Goal: Task Accomplishment & Management: Use online tool/utility

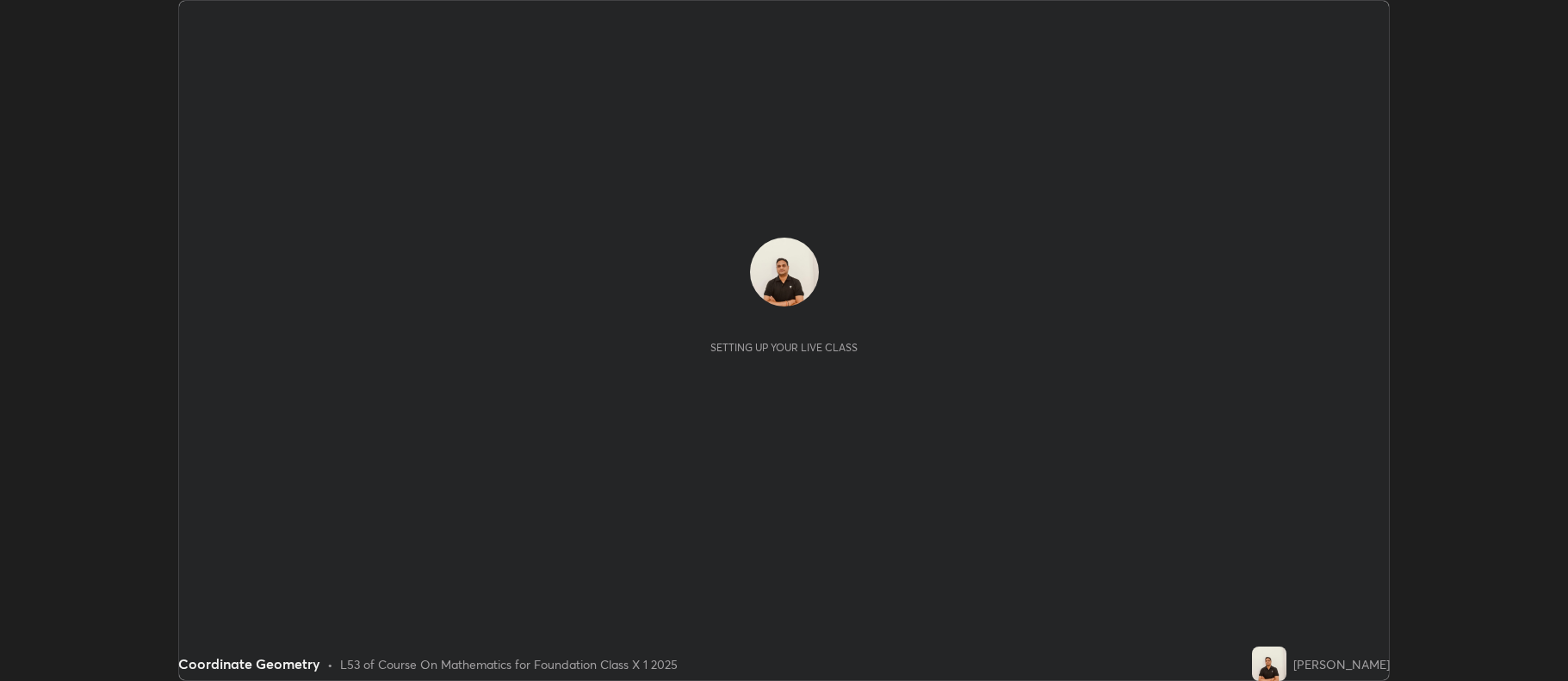
scroll to position [681, 1568]
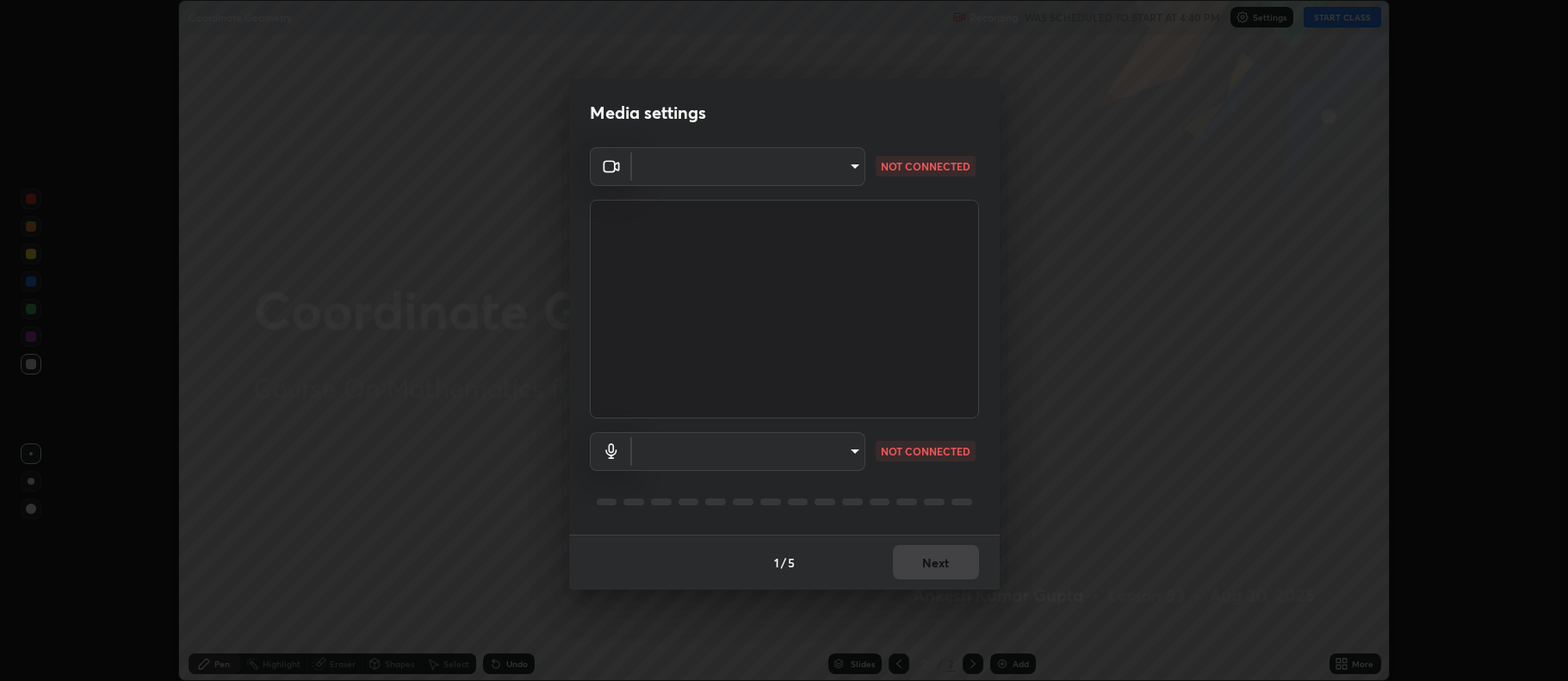
type input "5db75064d966c38022f0861f891c2b2deb8a9bf9a9a5a4ce251b0e0f2e365e36"
type input "default"
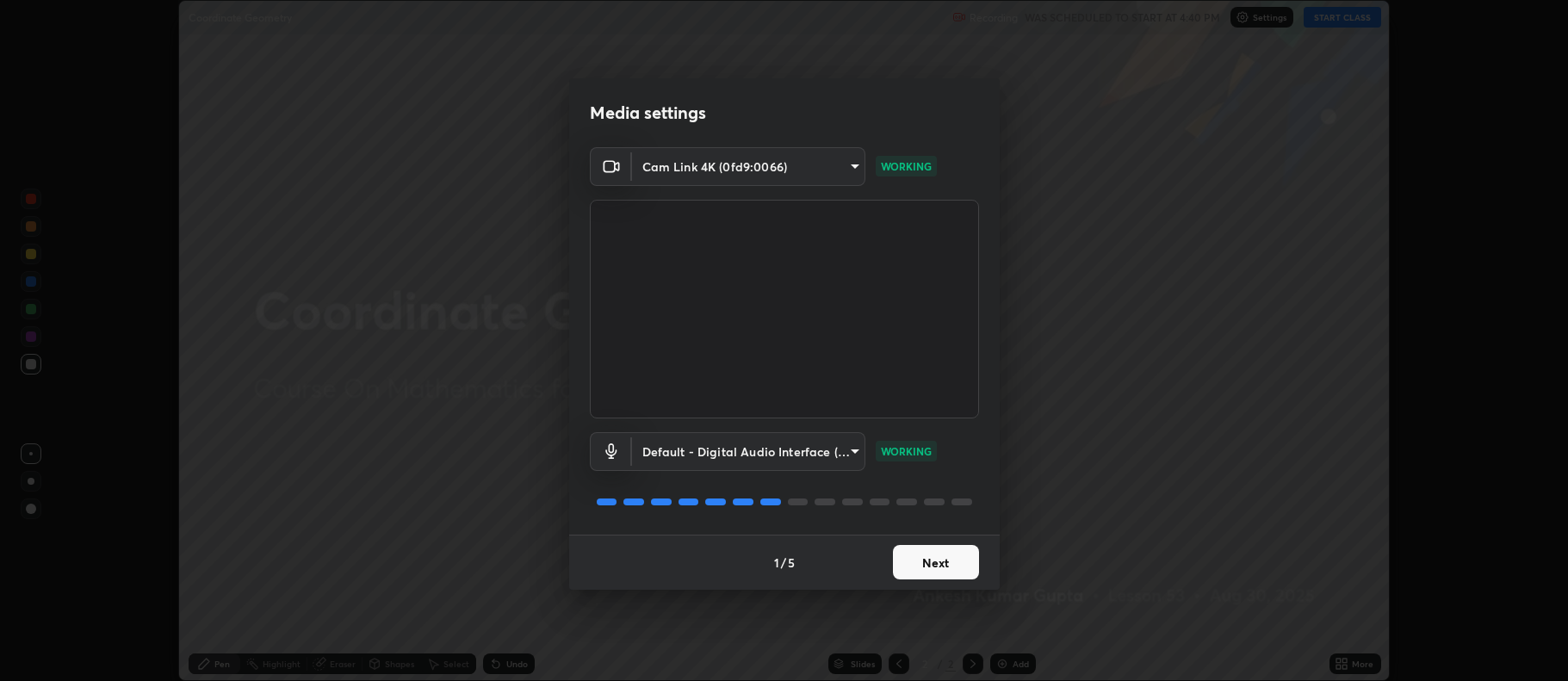
click at [921, 562] on button "Next" at bounding box center [935, 561] width 86 height 34
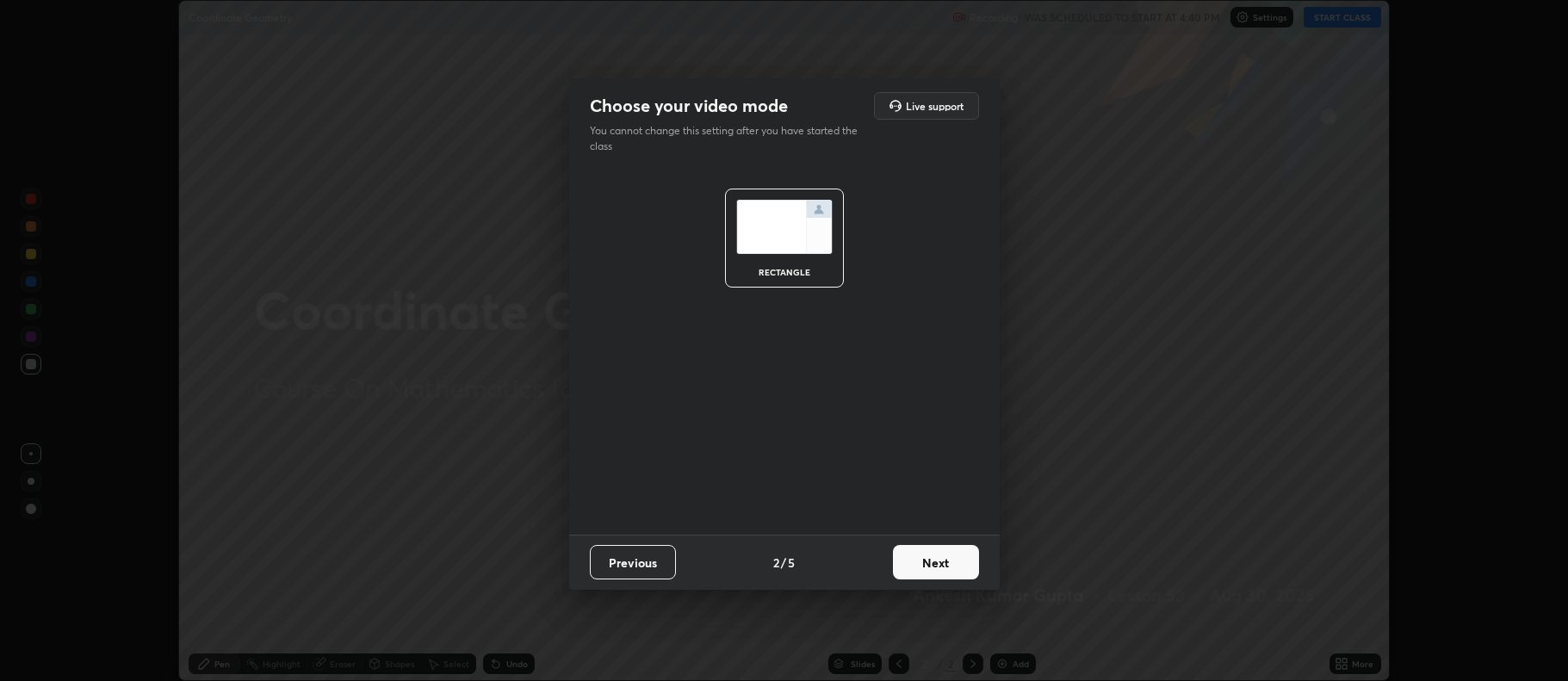
click at [928, 563] on button "Next" at bounding box center [935, 561] width 86 height 34
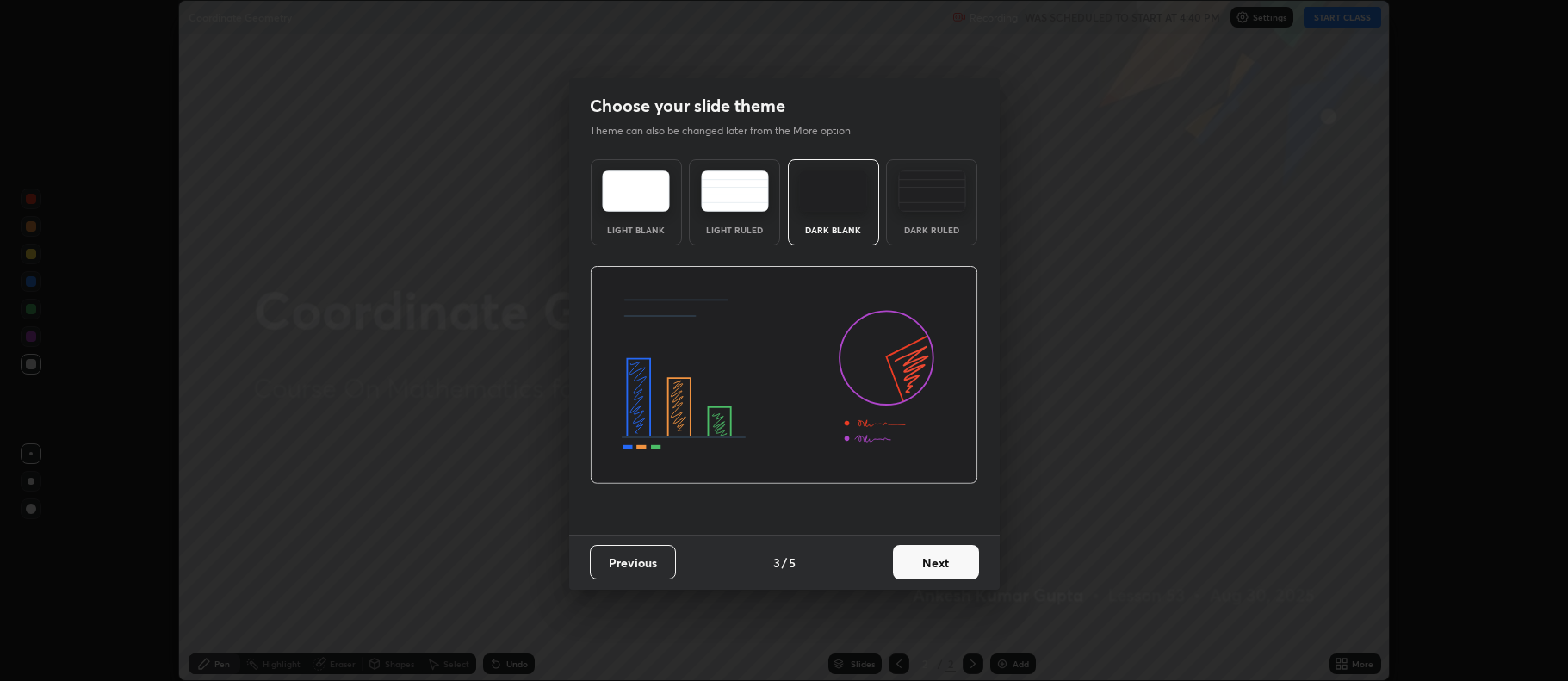
click at [929, 564] on button "Next" at bounding box center [935, 561] width 86 height 34
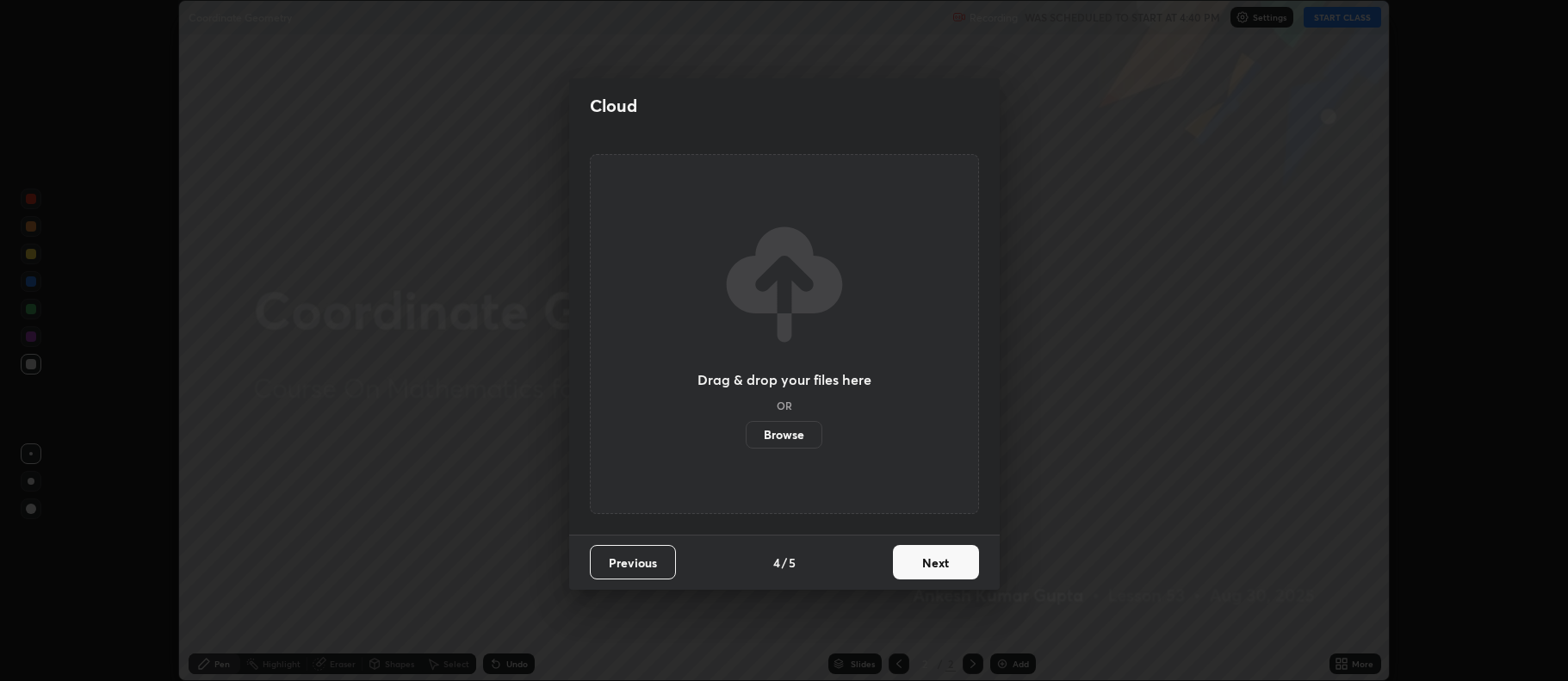
click at [932, 567] on button "Next" at bounding box center [935, 561] width 86 height 34
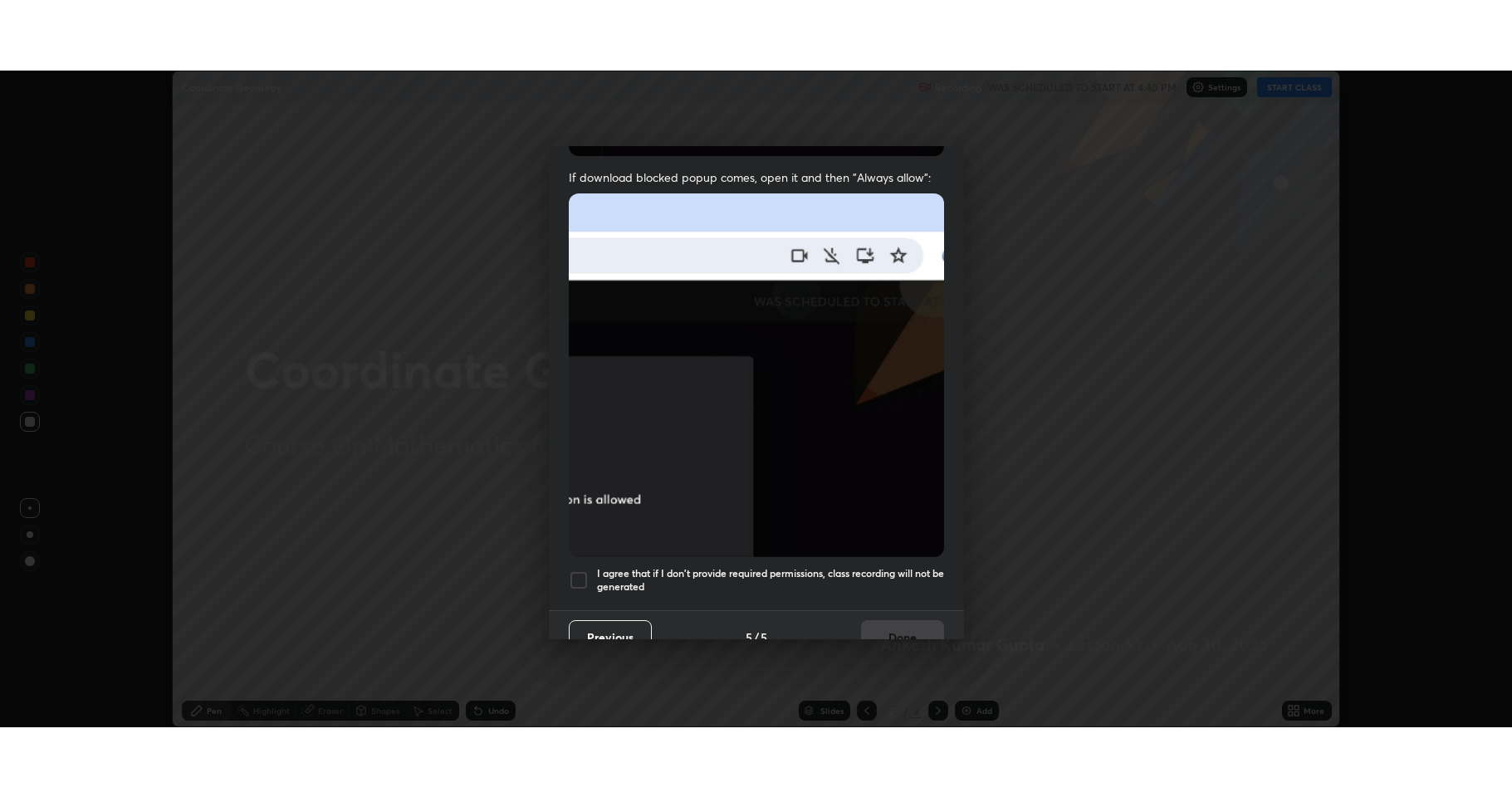
scroll to position [337, 0]
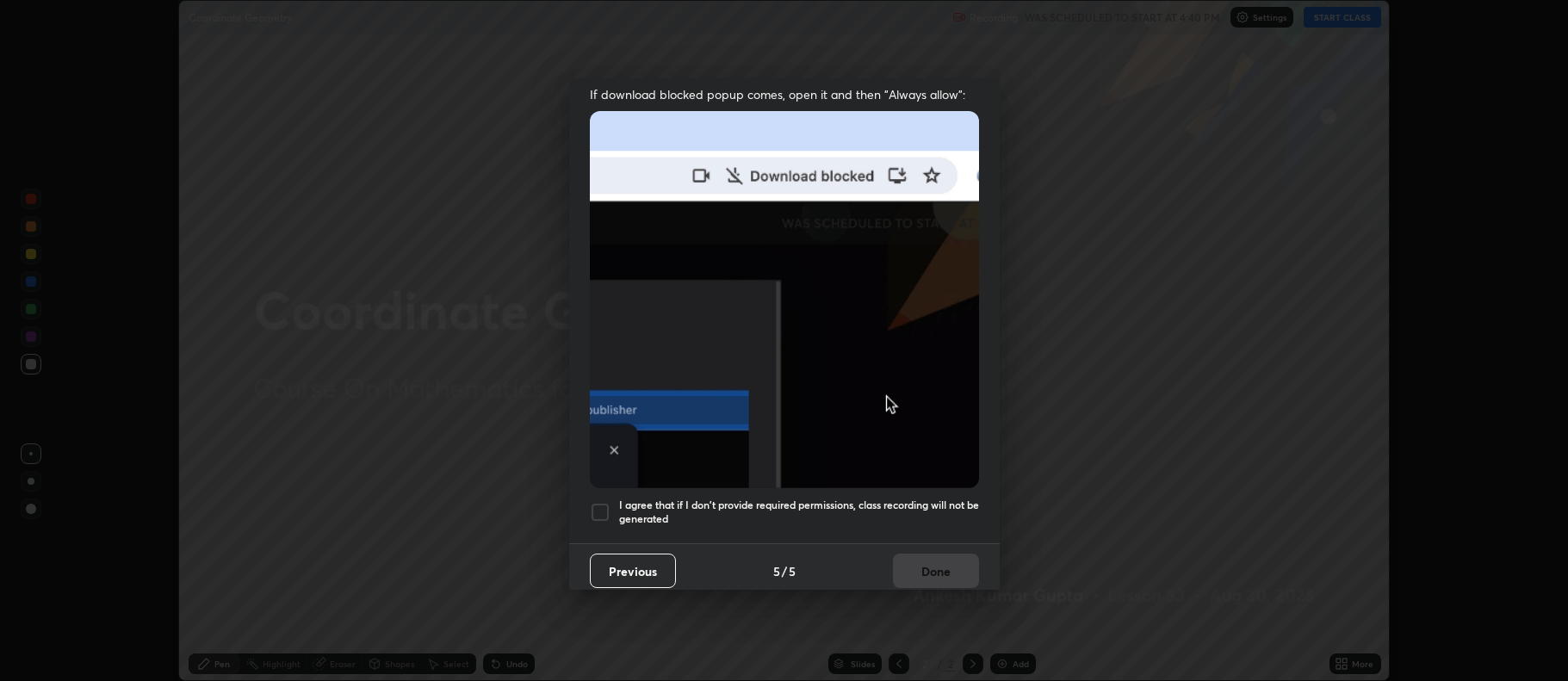
click at [597, 508] on div at bounding box center [600, 512] width 20 height 20
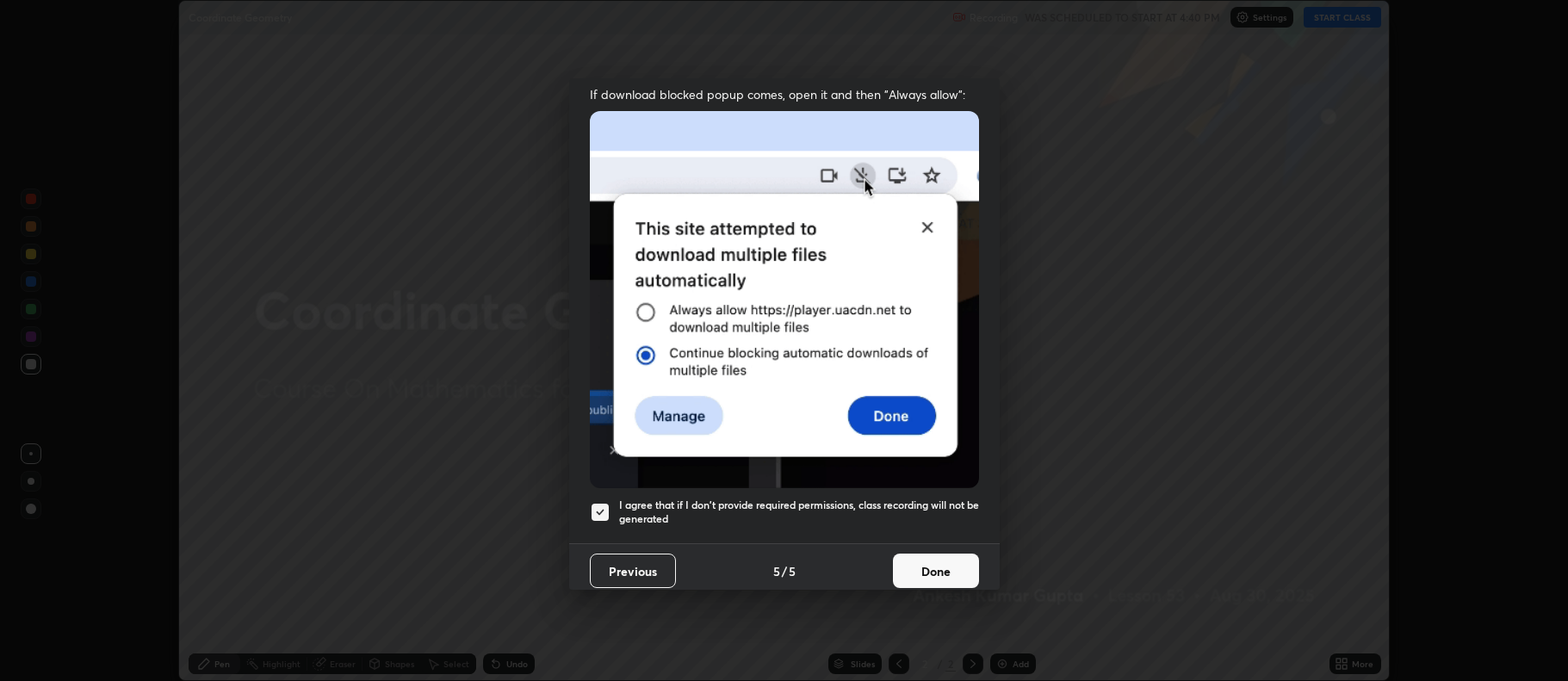
click at [909, 563] on button "Done" at bounding box center [935, 570] width 86 height 34
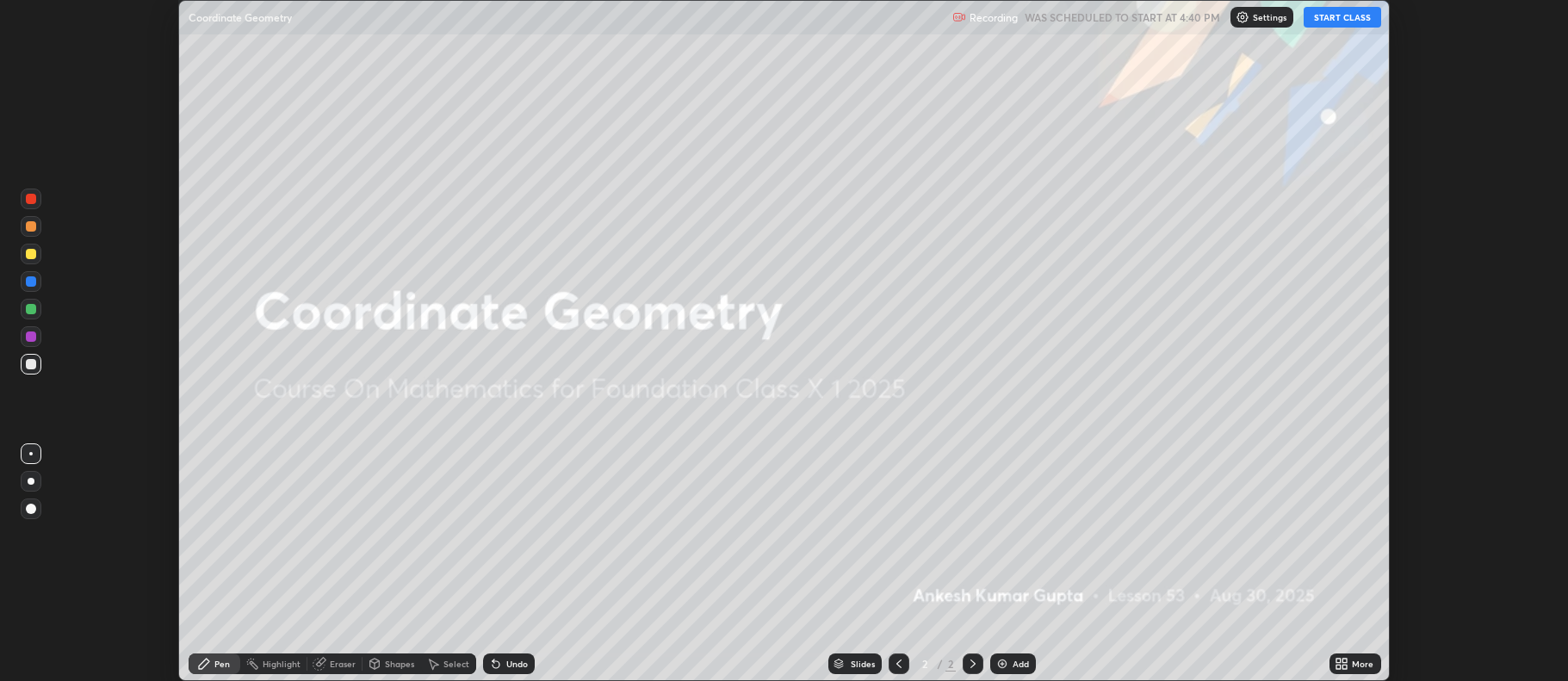
click at [1341, 24] on button "START CLASS" at bounding box center [1342, 17] width 78 height 20
click at [1345, 666] on icon at bounding box center [1345, 666] width 5 height 5
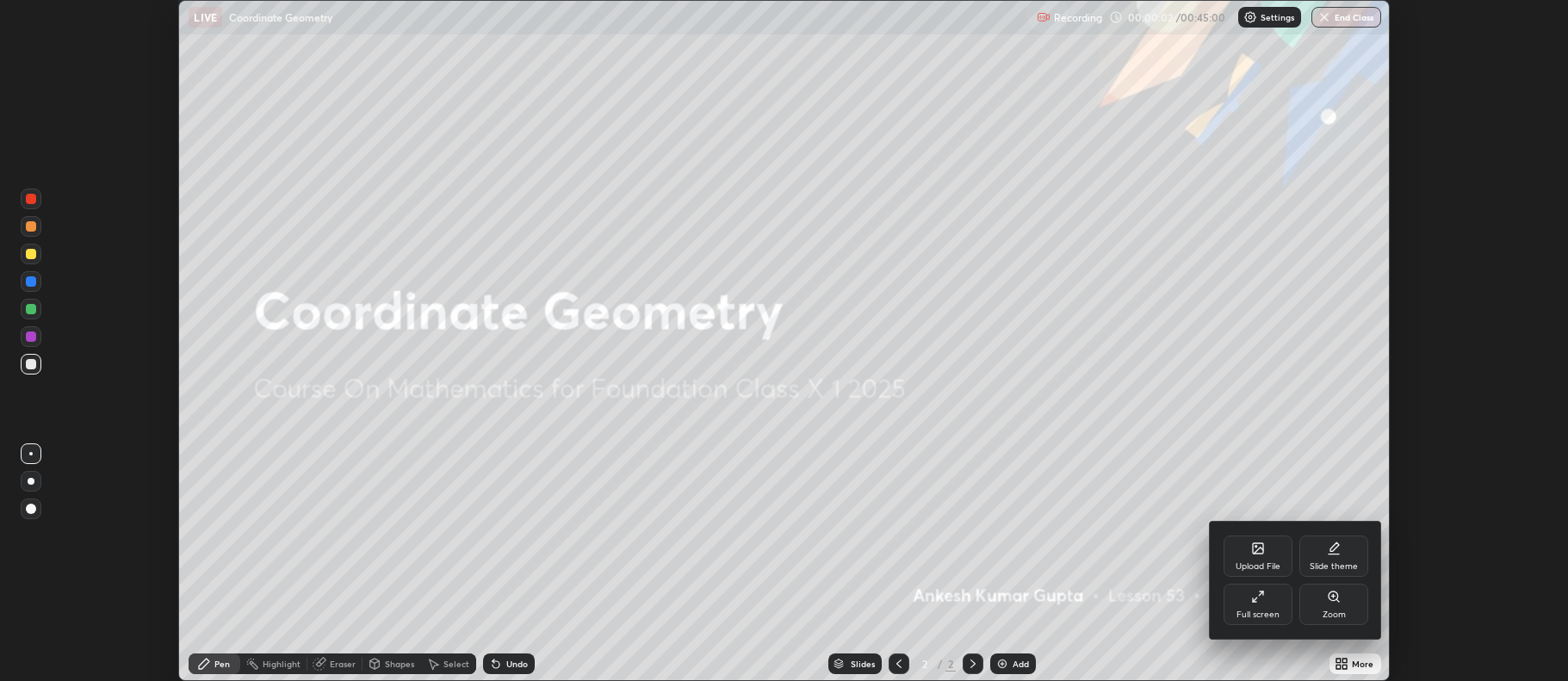
click at [1253, 604] on div "Full screen" at bounding box center [1258, 604] width 69 height 42
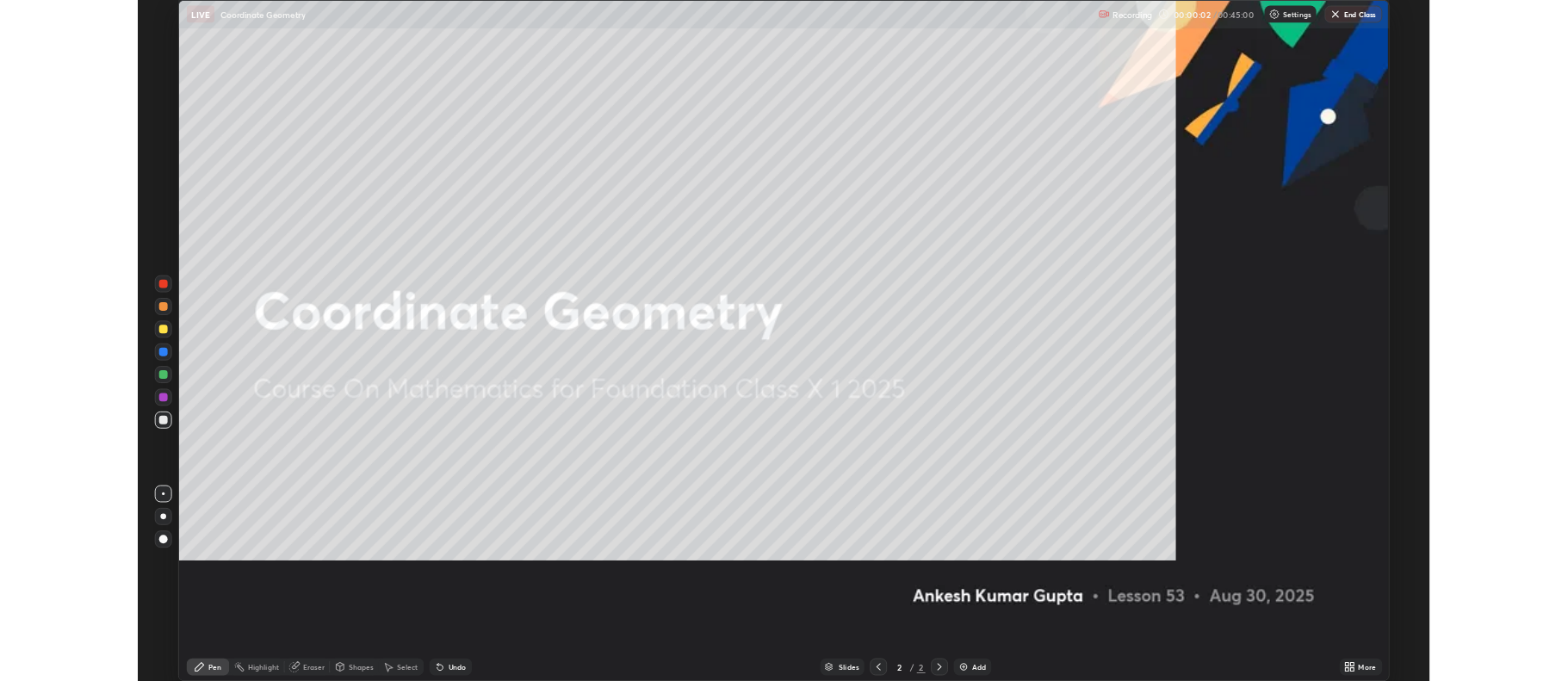
scroll to position [826, 1568]
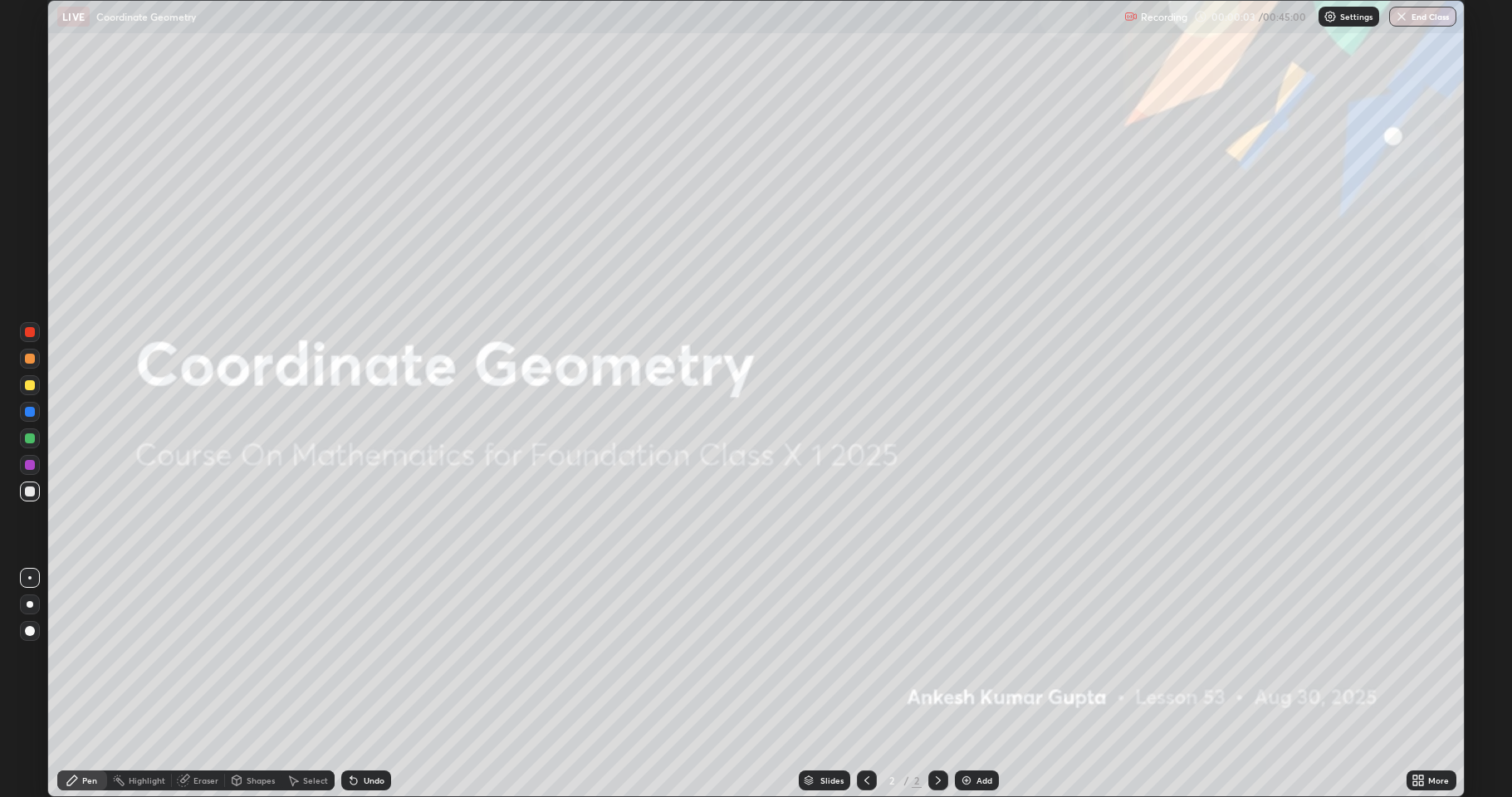
click at [1417, 656] on icon at bounding box center [1417, 780] width 13 height 13
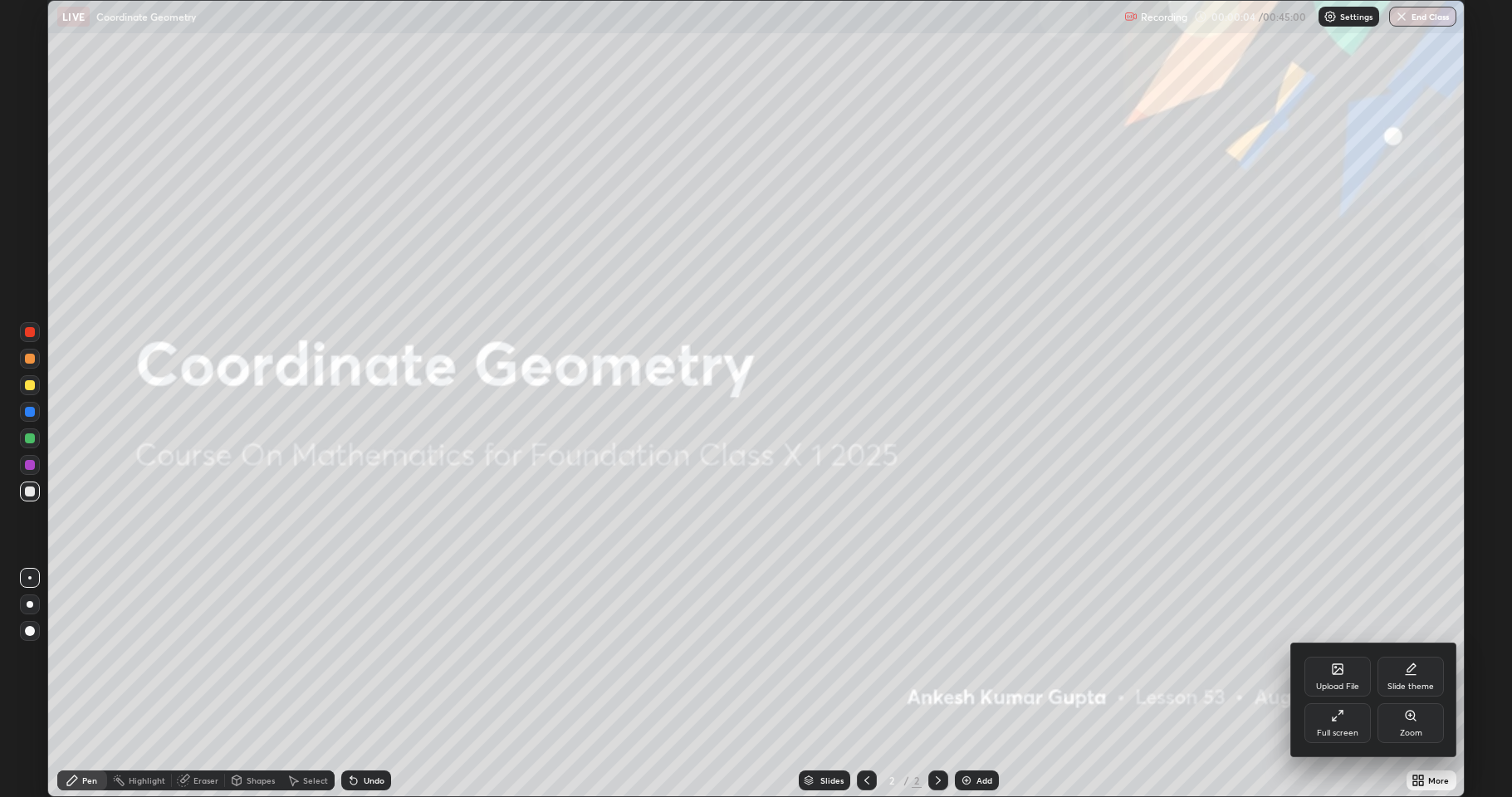
click at [1331, 656] on div "Full screen" at bounding box center [1337, 733] width 41 height 8
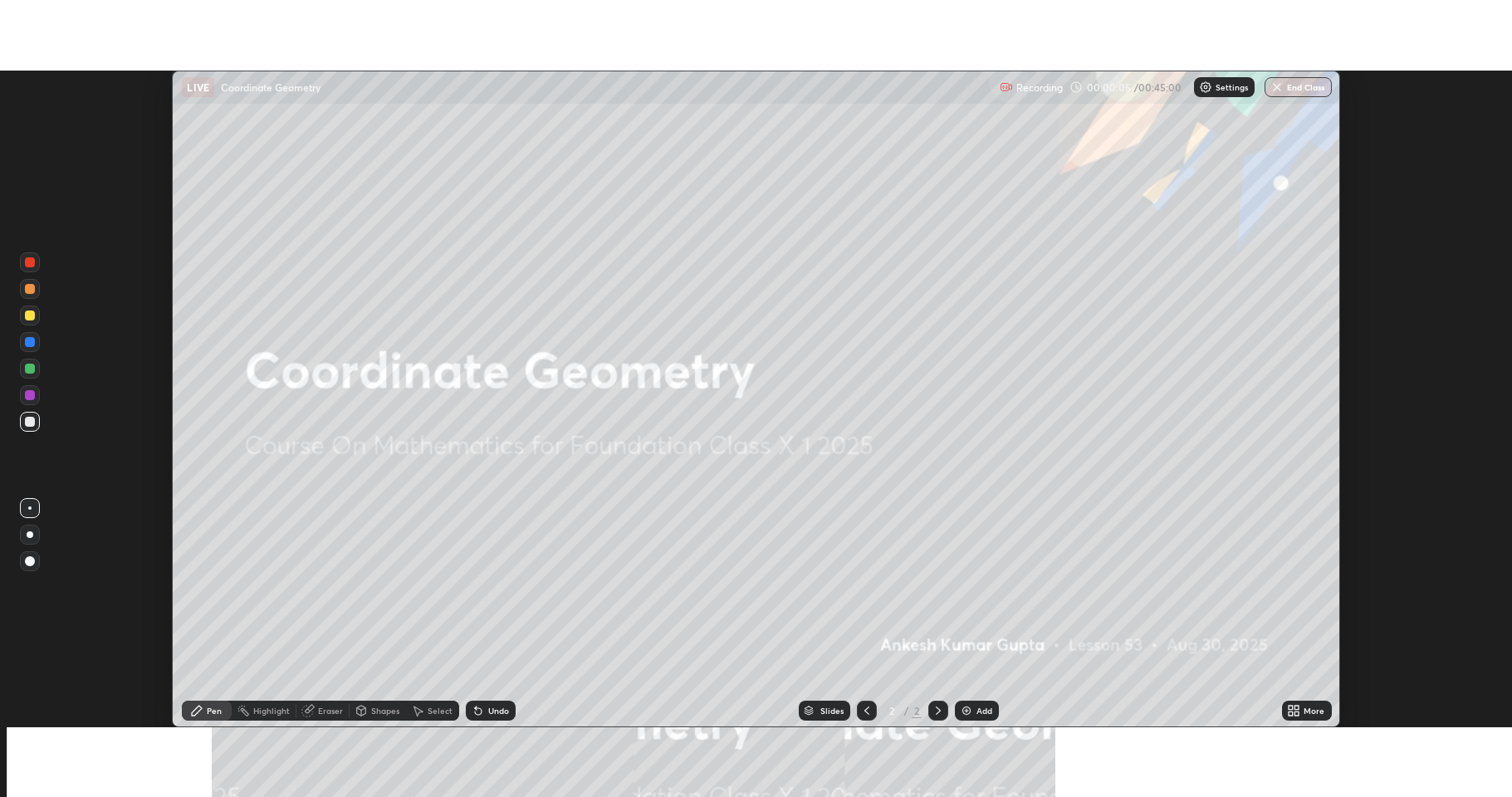
scroll to position [82338, 81494]
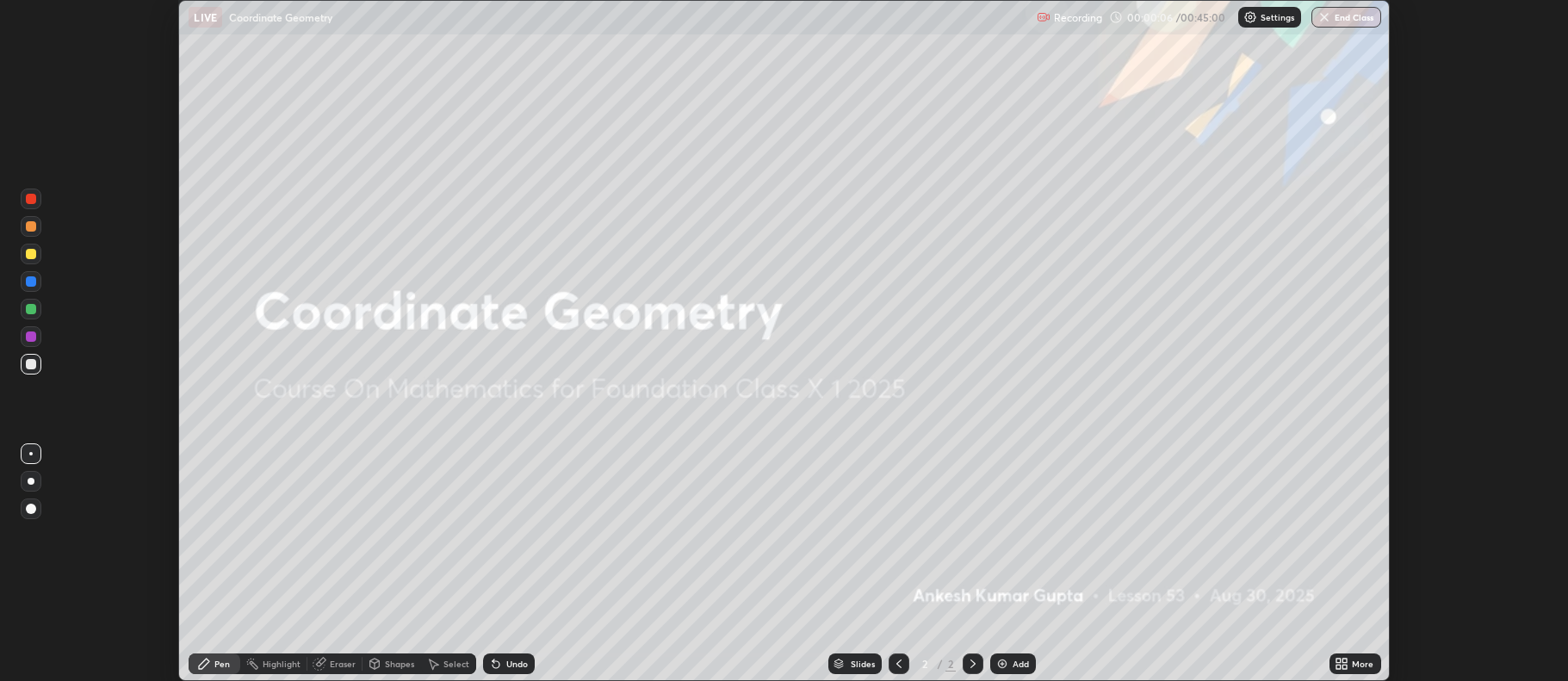
click at [999, 664] on img at bounding box center [1002, 663] width 14 height 14
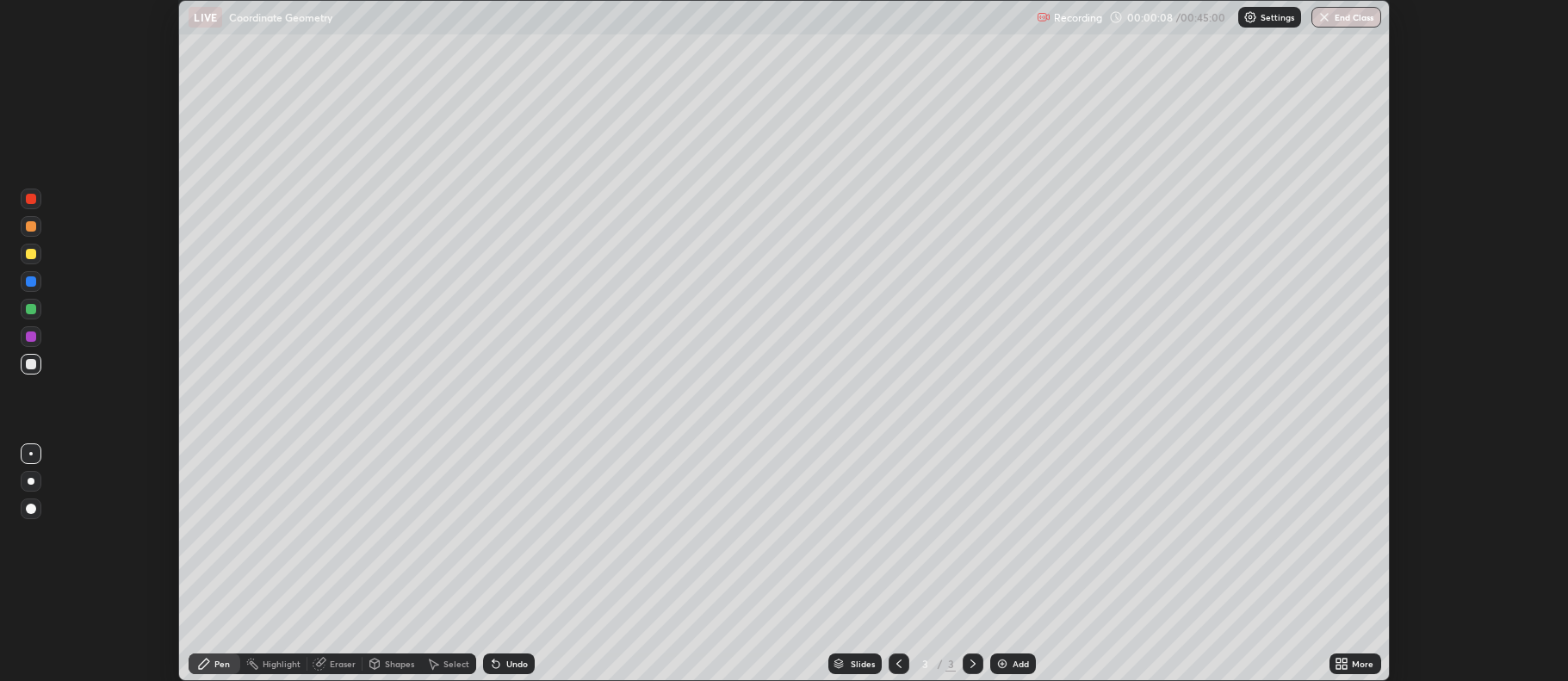
click at [1346, 666] on icon at bounding box center [1345, 666] width 5 height 5
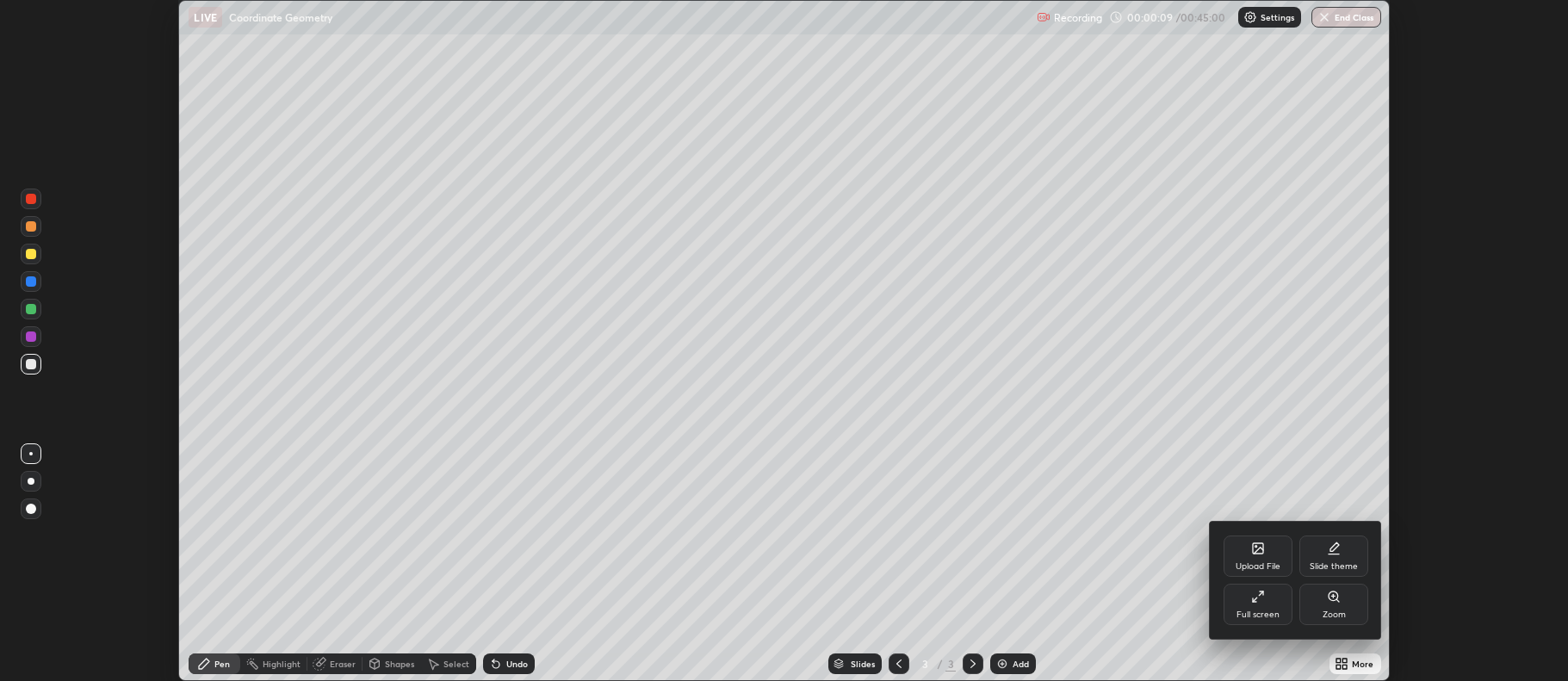
click at [1253, 612] on div "Full screen" at bounding box center [1258, 614] width 43 height 8
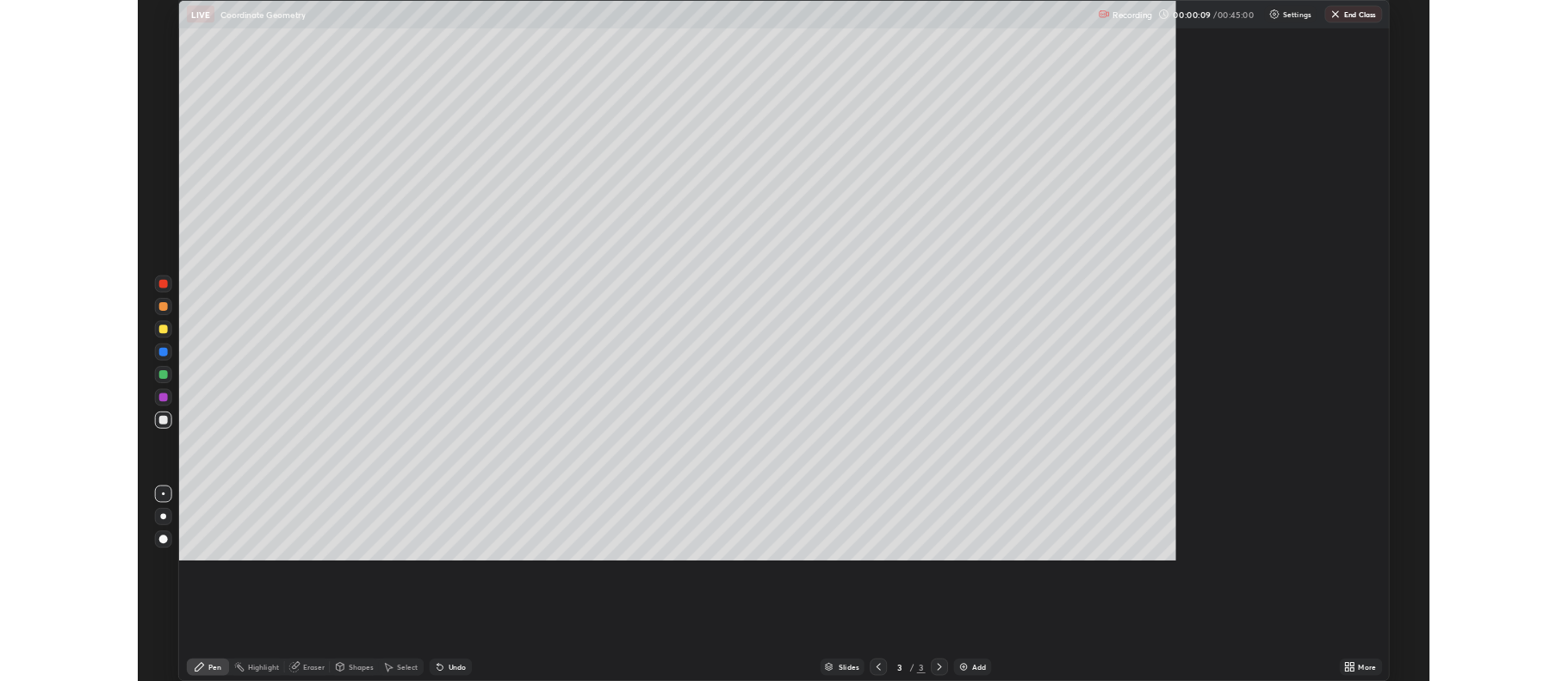
scroll to position [826, 1568]
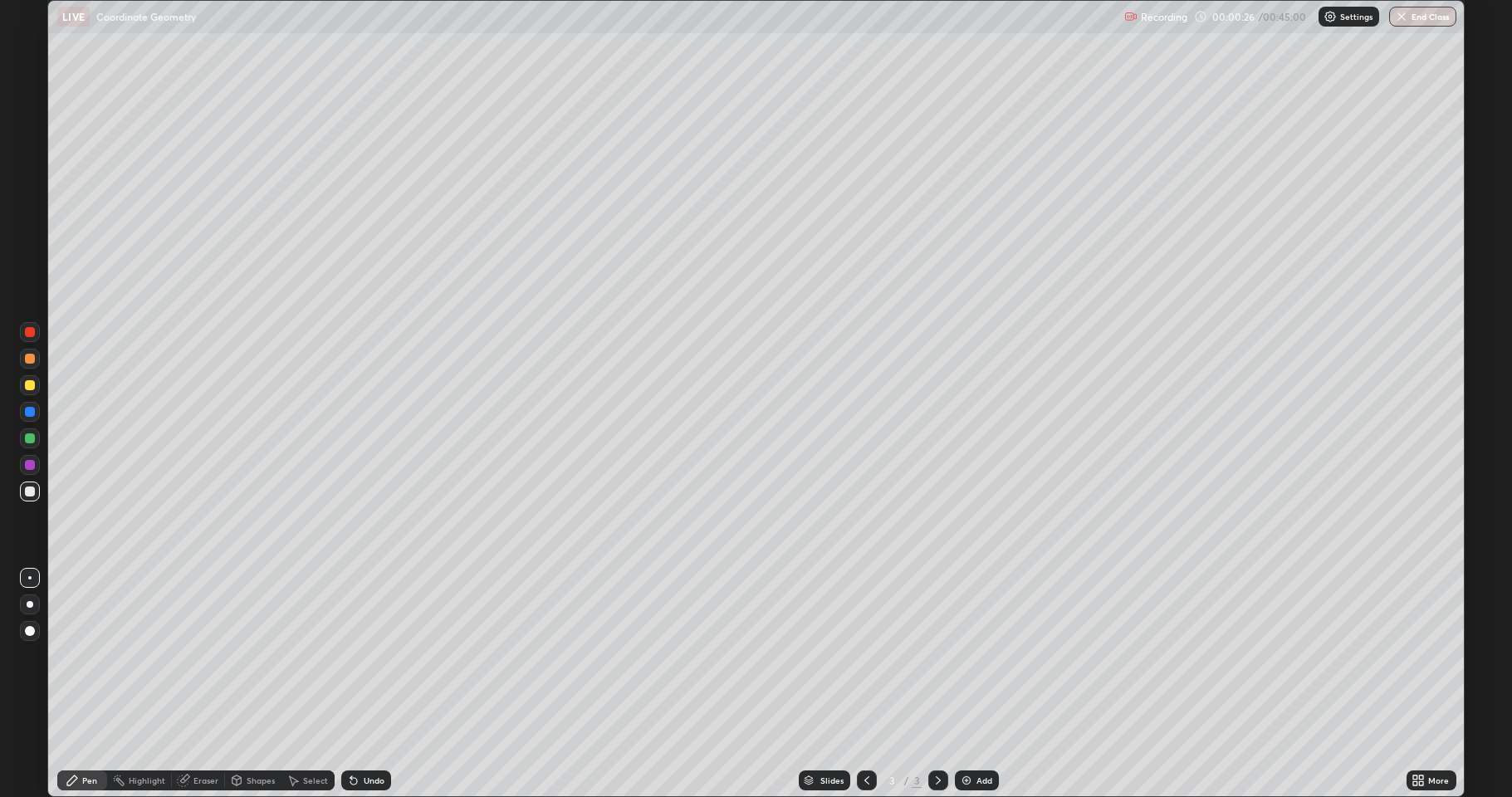
click at [259, 656] on div "Shapes" at bounding box center [261, 780] width 29 height 8
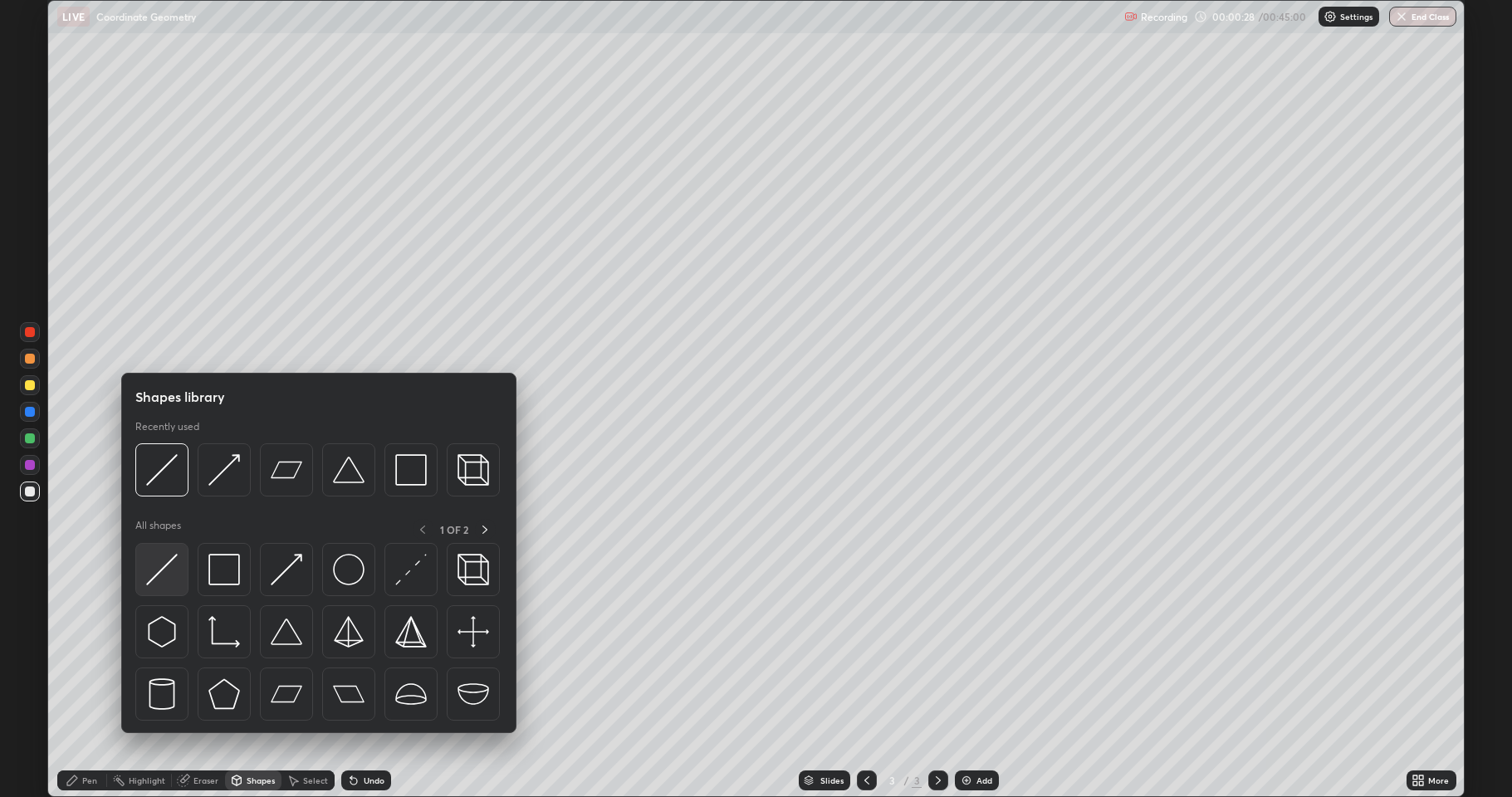
click at [170, 580] on img at bounding box center [161, 569] width 31 height 31
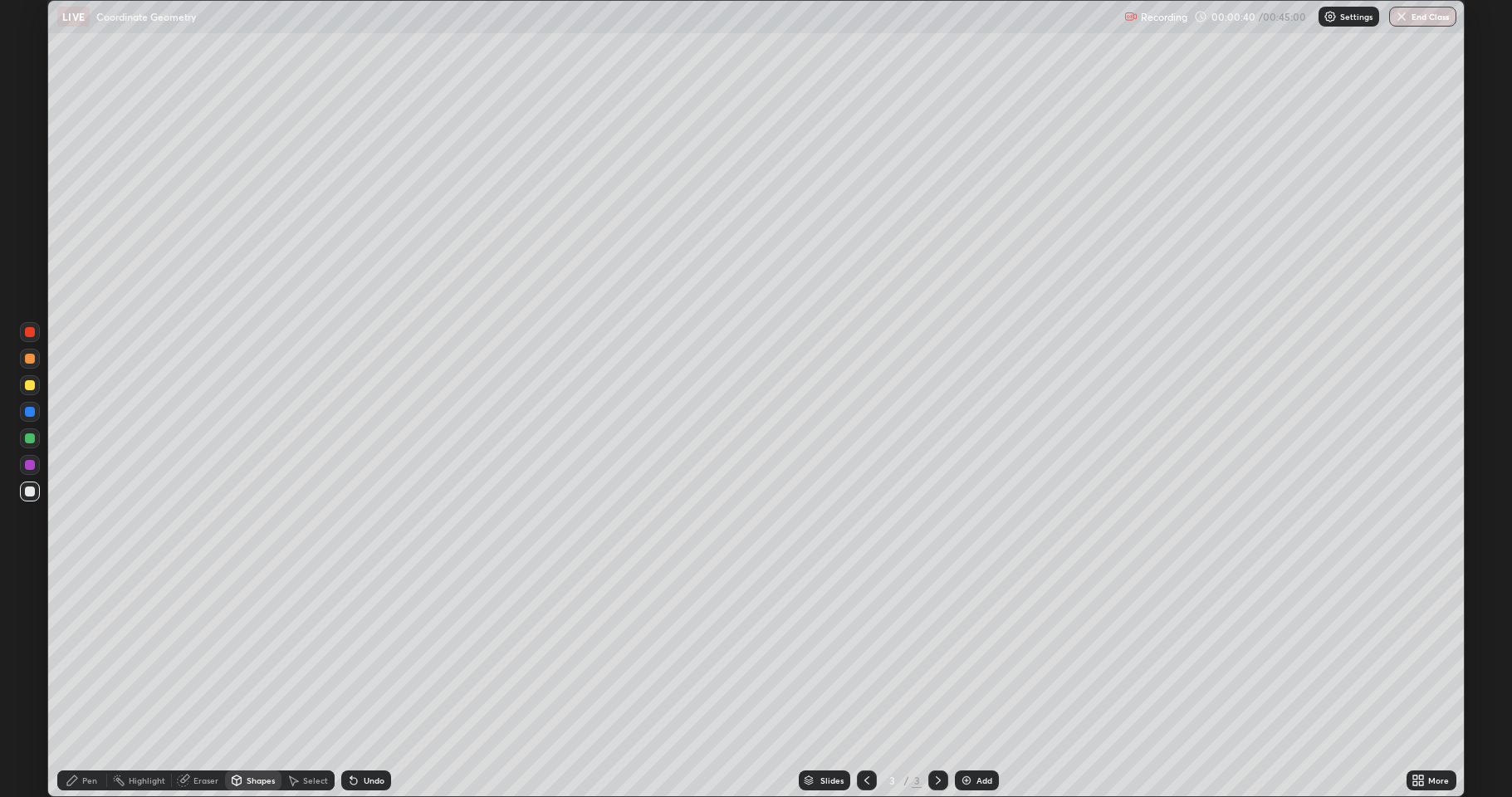
click at [87, 656] on div "Pen" at bounding box center [89, 780] width 15 height 8
click at [84, 656] on div "Pen" at bounding box center [89, 780] width 15 height 8
click at [77, 656] on icon at bounding box center [71, 780] width 13 height 13
click at [249, 656] on div "Shapes" at bounding box center [261, 780] width 29 height 8
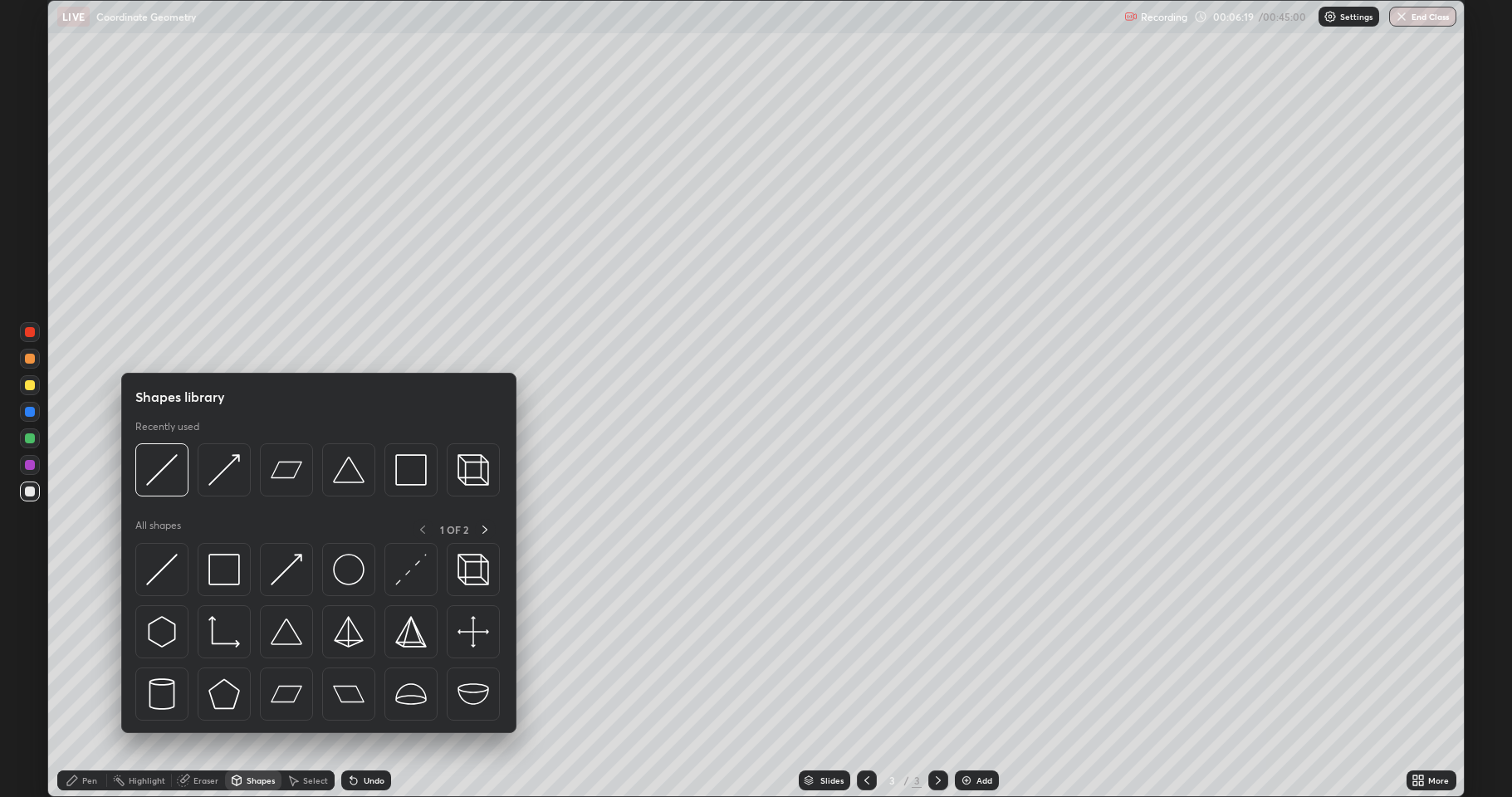
click at [93, 656] on div "Pen" at bounding box center [82, 780] width 50 height 20
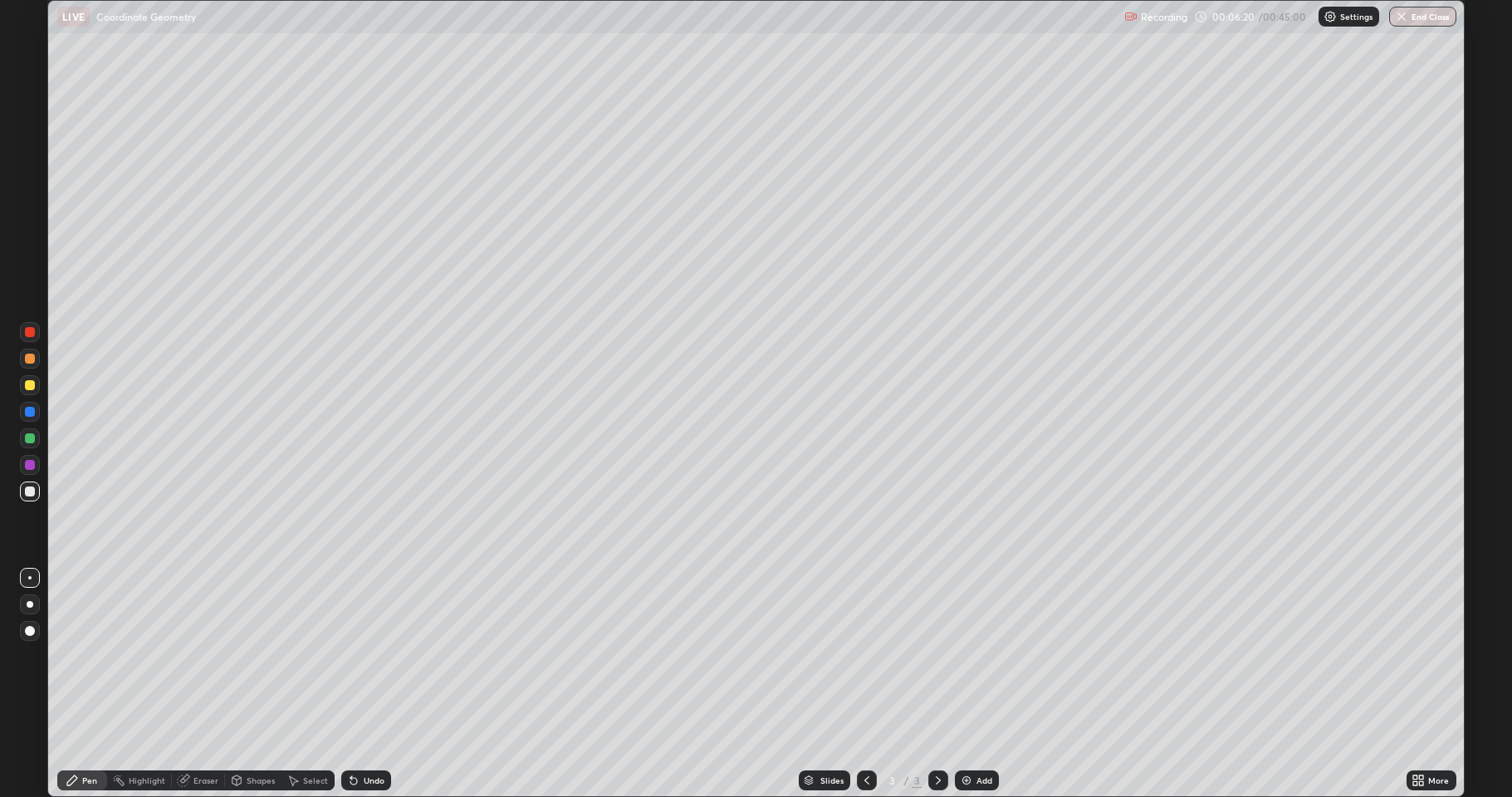
click at [201, 656] on div "Eraser" at bounding box center [206, 780] width 25 height 8
click at [93, 656] on div "Pen" at bounding box center [89, 780] width 15 height 8
click at [201, 656] on div "Eraser" at bounding box center [206, 780] width 25 height 8
click at [95, 656] on div "Pen" at bounding box center [82, 780] width 50 height 20
click at [210, 656] on div "Eraser" at bounding box center [206, 780] width 25 height 8
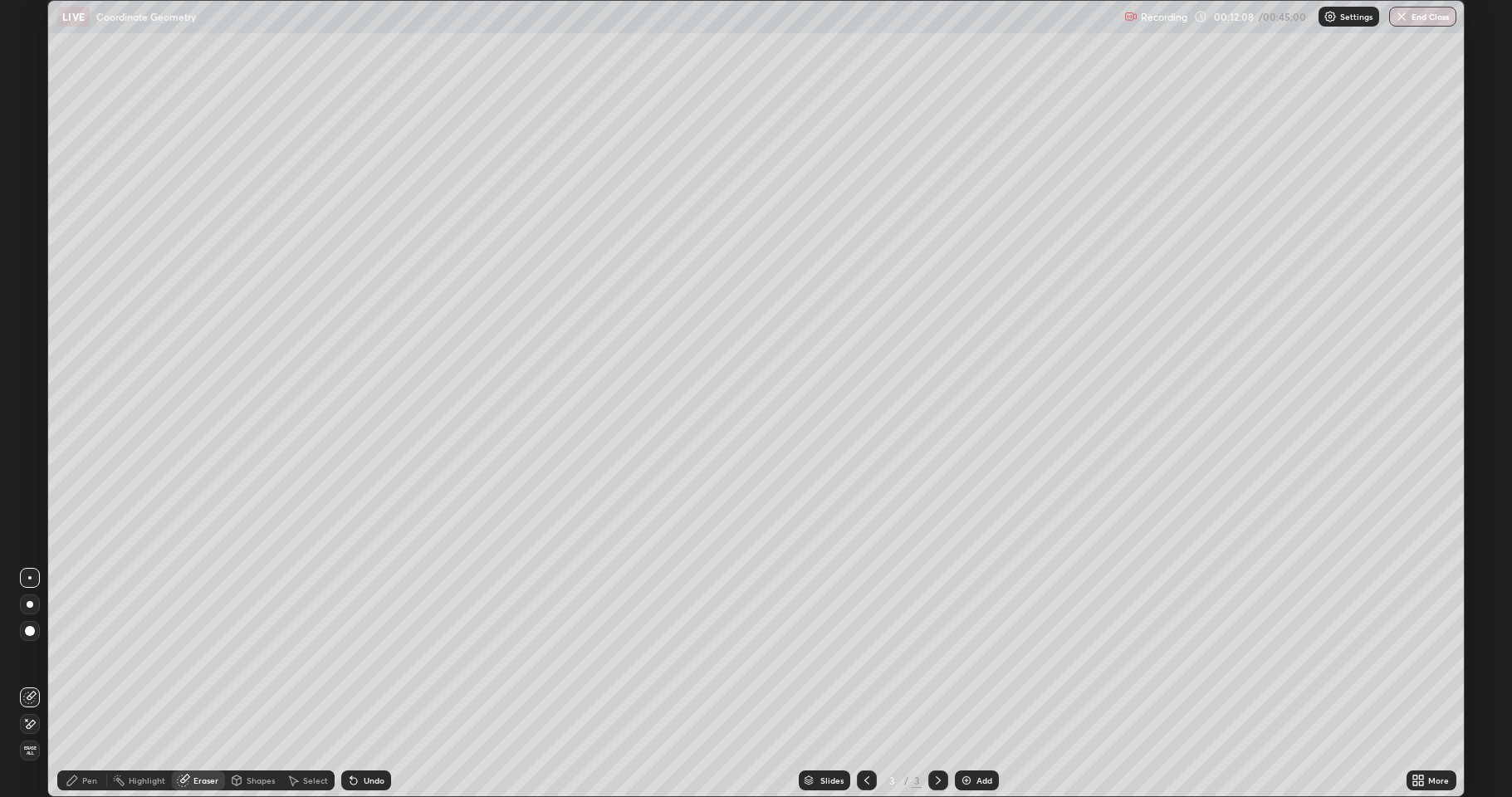
click at [82, 656] on div "Pen" at bounding box center [89, 780] width 15 height 8
click at [78, 656] on div "Pen" at bounding box center [82, 780] width 50 height 20
click at [89, 656] on div "Pen" at bounding box center [89, 780] width 15 height 8
click at [93, 656] on div "Pen" at bounding box center [89, 780] width 15 height 8
click at [151, 656] on div "Highlight" at bounding box center [147, 780] width 37 height 8
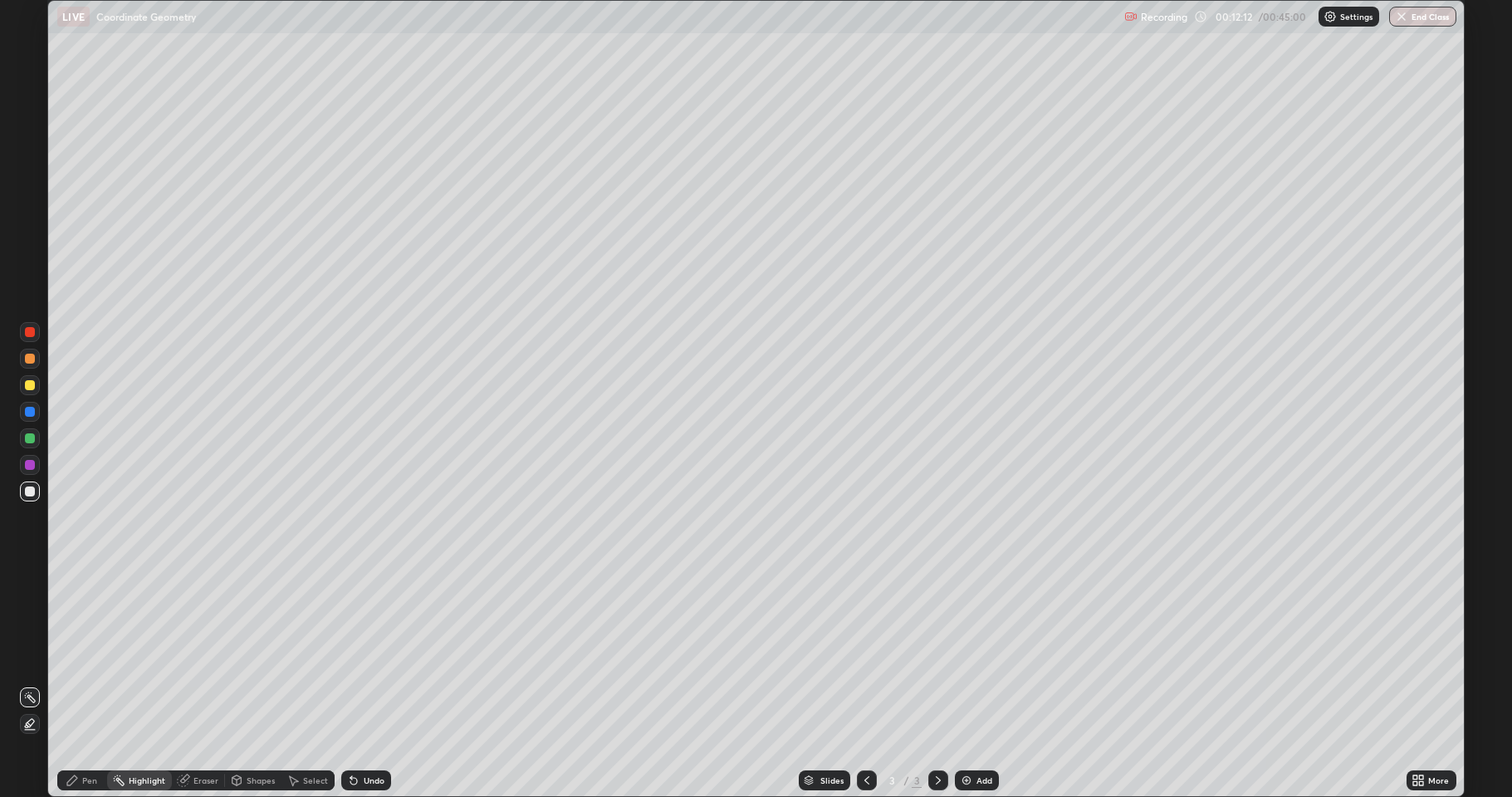
click at [86, 656] on div "Pen" at bounding box center [89, 780] width 15 height 8
click at [964, 656] on img at bounding box center [966, 780] width 13 height 13
click at [249, 656] on div "Shapes" at bounding box center [261, 780] width 29 height 8
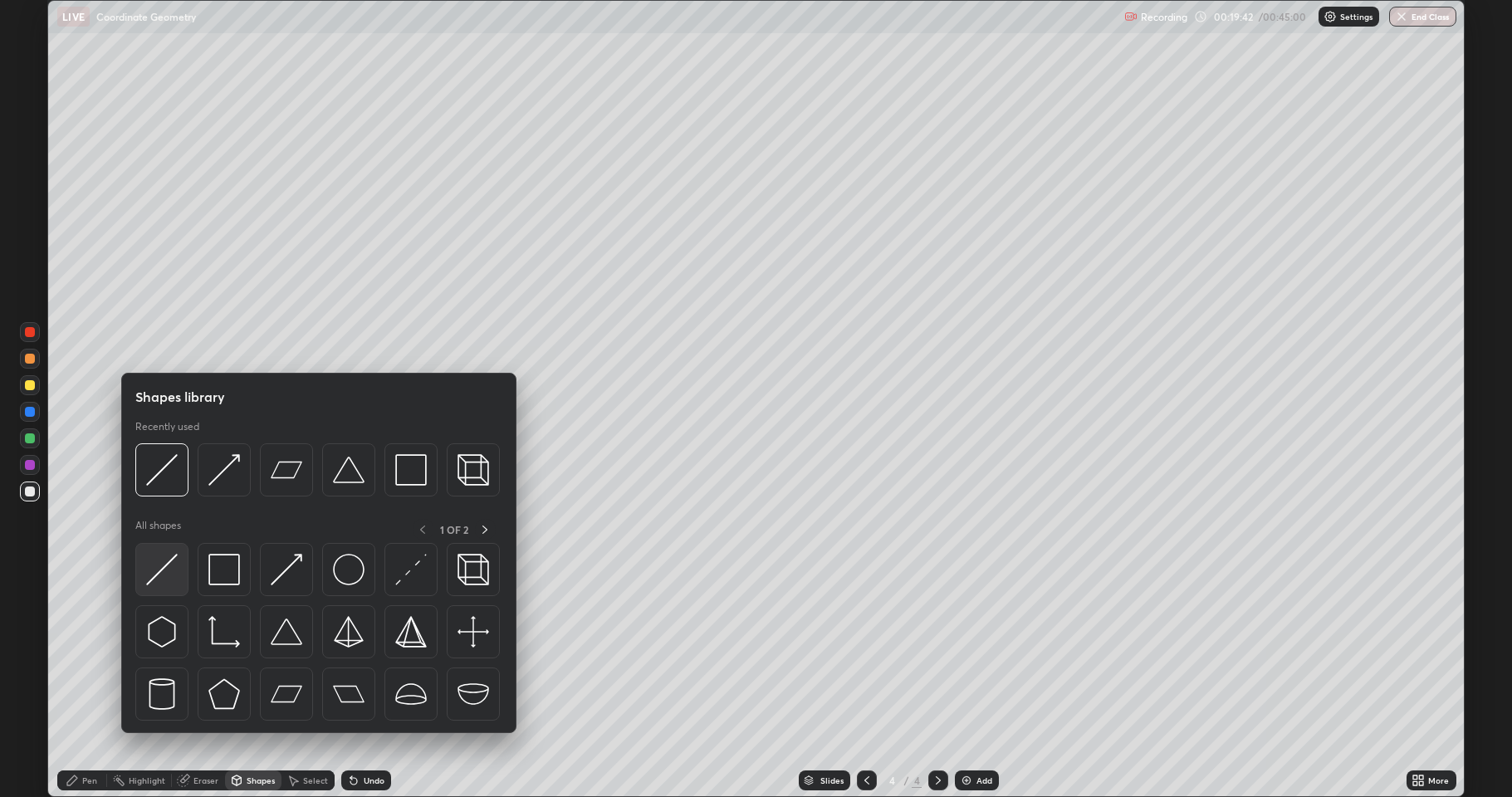
click at [164, 574] on img at bounding box center [161, 569] width 31 height 31
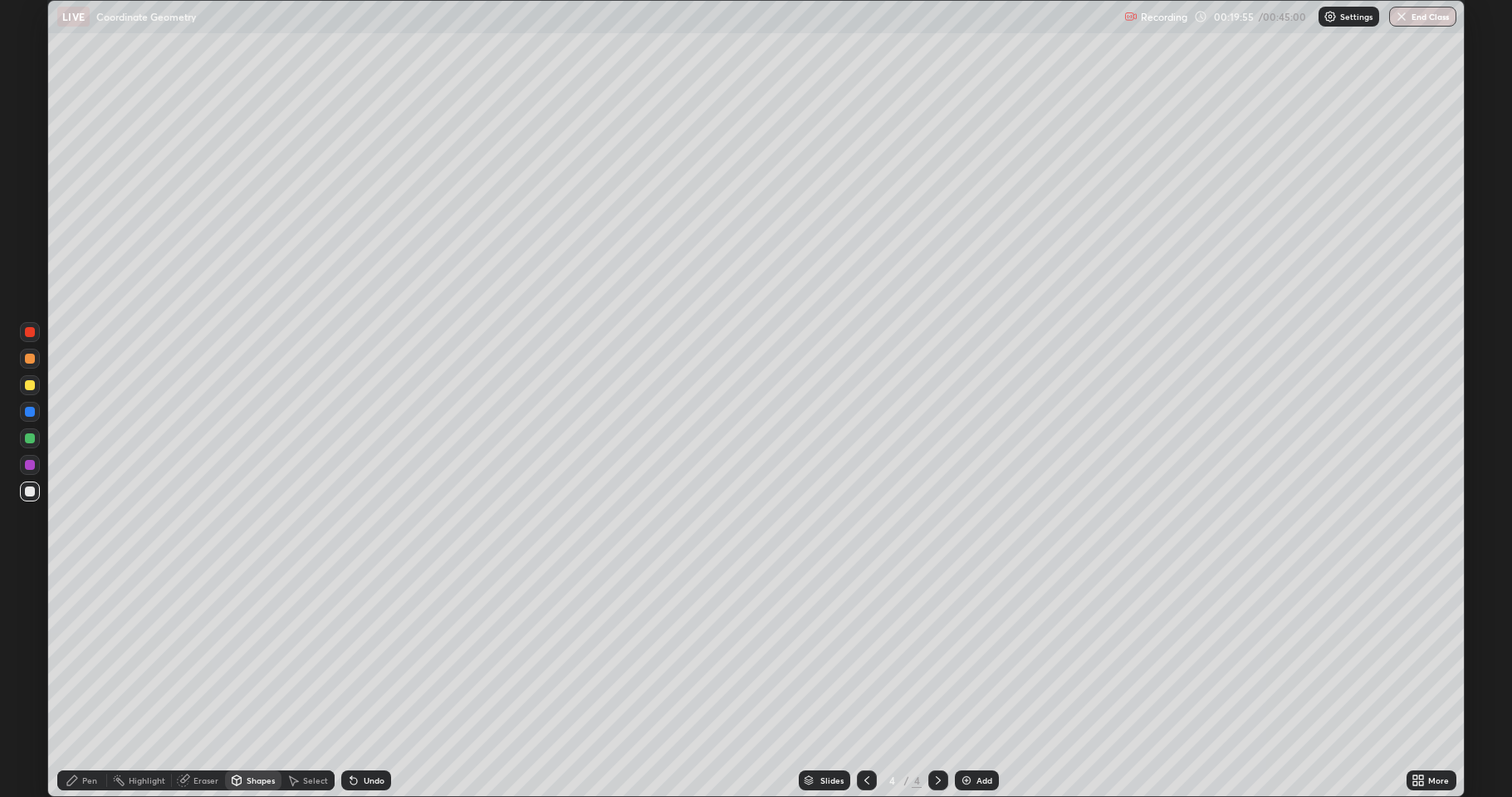
click at [76, 656] on icon at bounding box center [71, 780] width 13 height 13
click at [249, 656] on div "Shapes" at bounding box center [261, 780] width 29 height 8
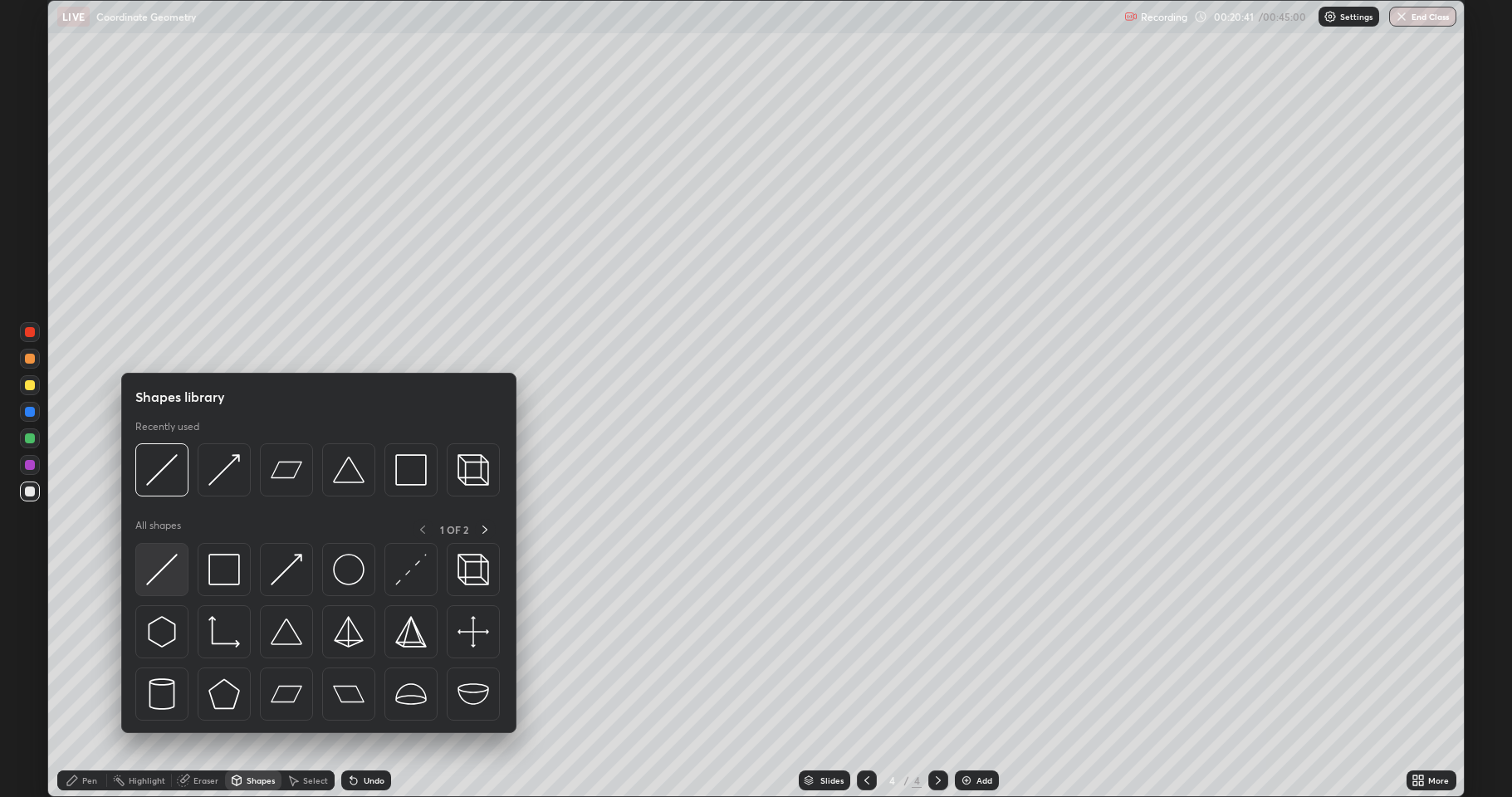
click at [172, 578] on img at bounding box center [161, 569] width 31 height 31
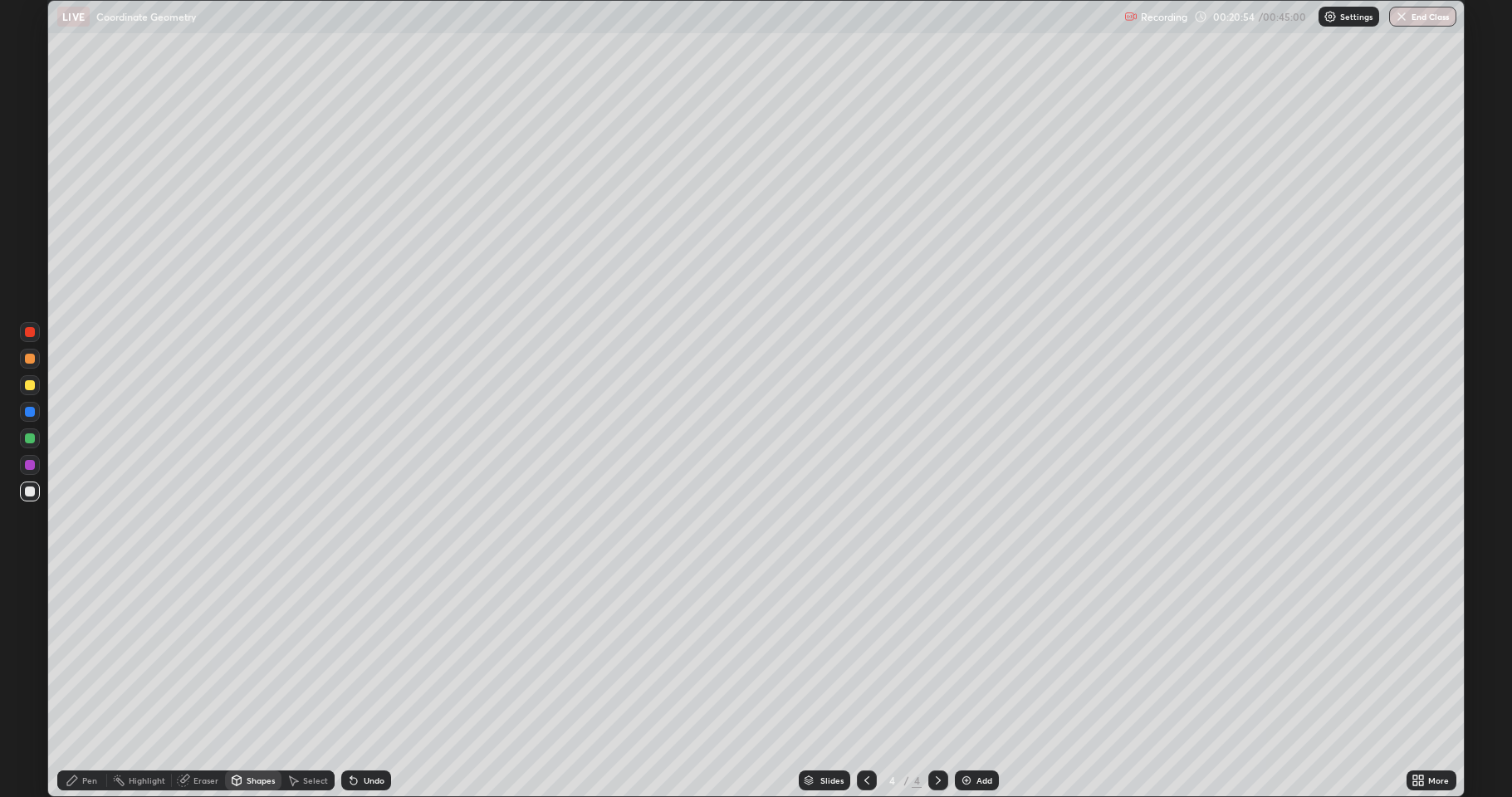
click at [242, 656] on icon at bounding box center [236, 780] width 13 height 13
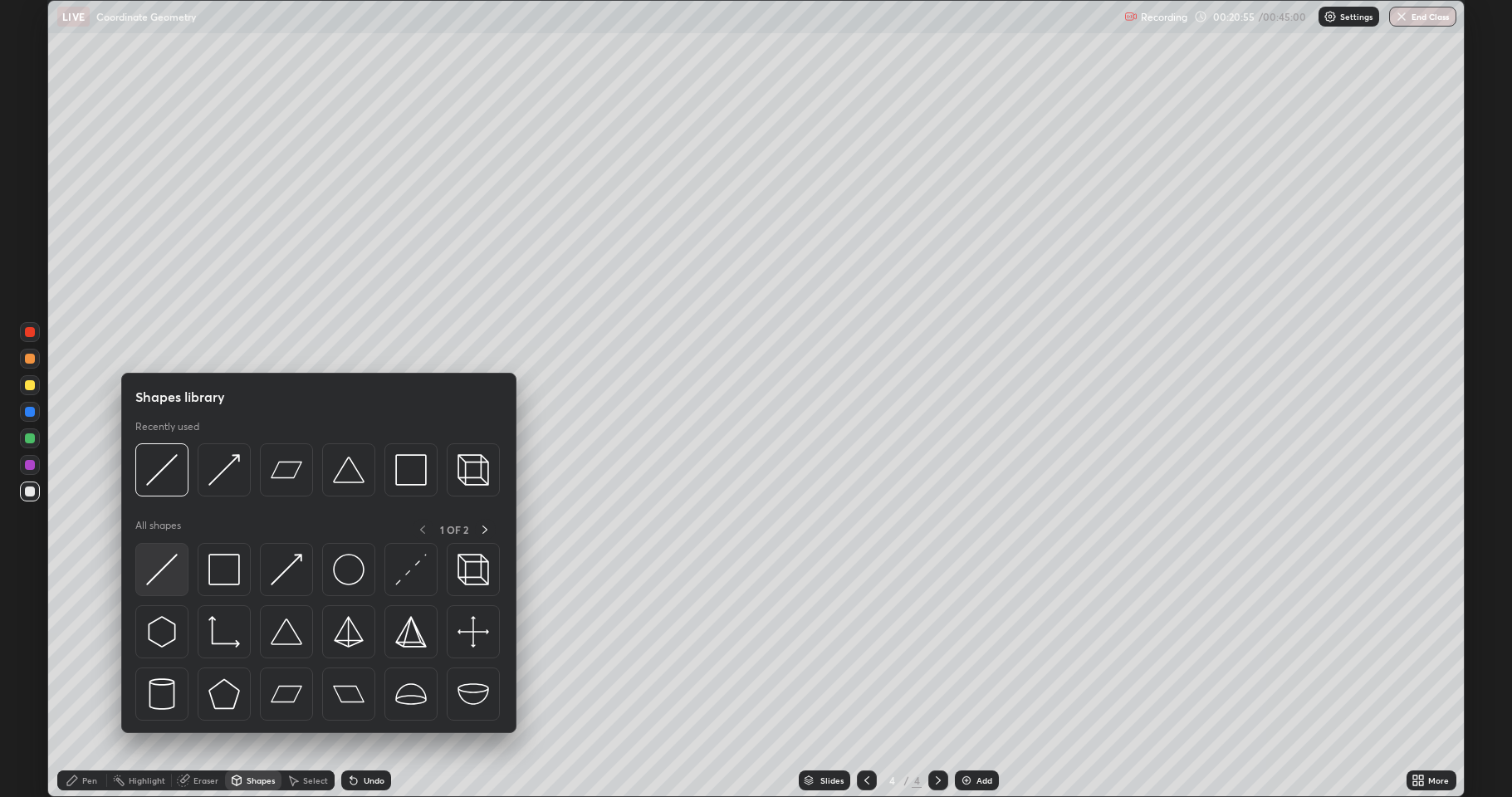
click at [157, 569] on img at bounding box center [161, 569] width 31 height 31
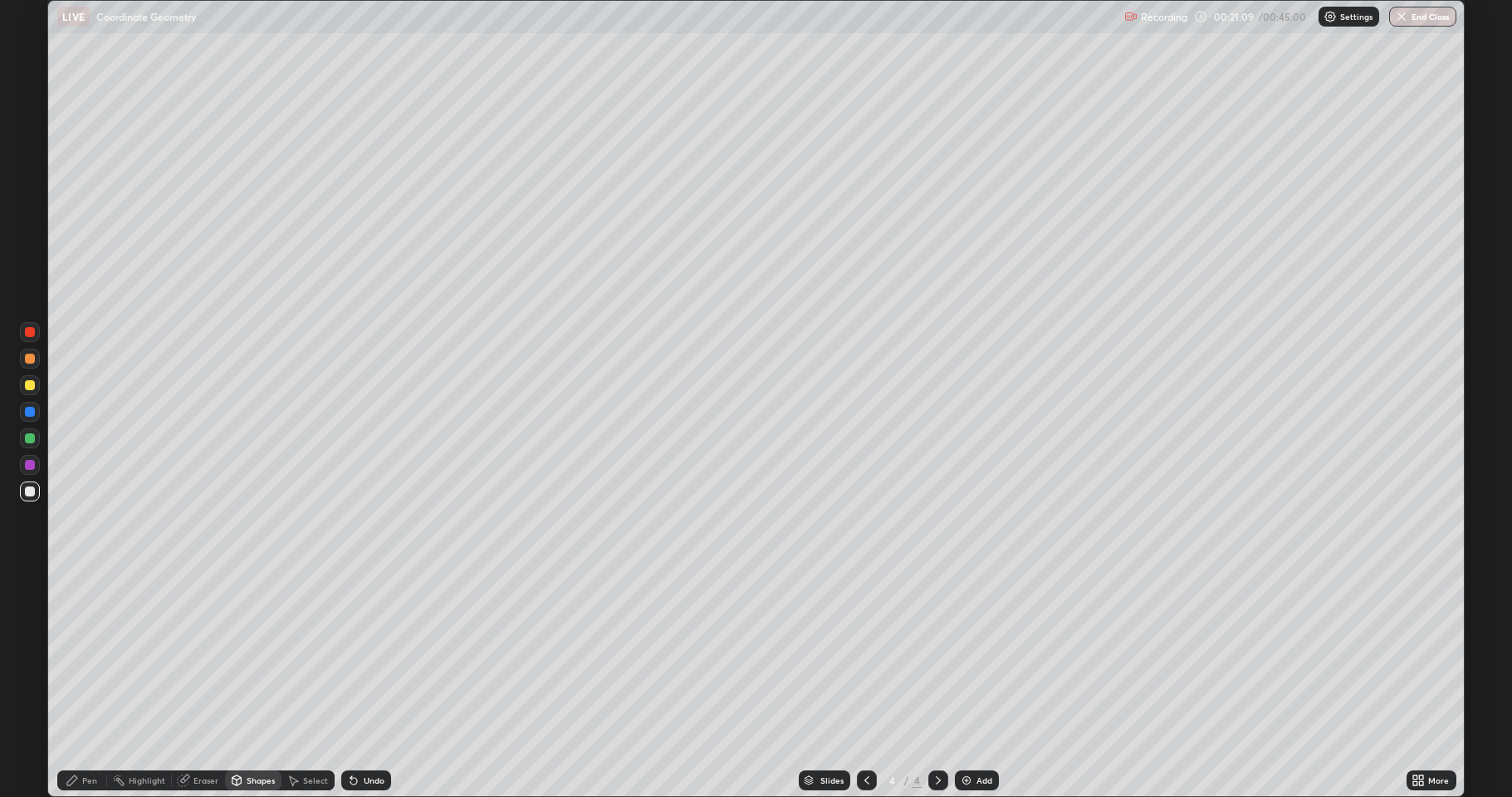
click at [79, 656] on div "Pen" at bounding box center [82, 780] width 50 height 20
click at [29, 388] on div at bounding box center [29, 384] width 10 height 10
click at [29, 382] on div at bounding box center [29, 384] width 10 height 10
click at [865, 656] on icon at bounding box center [866, 780] width 13 height 13
click at [858, 656] on div at bounding box center [867, 780] width 20 height 20
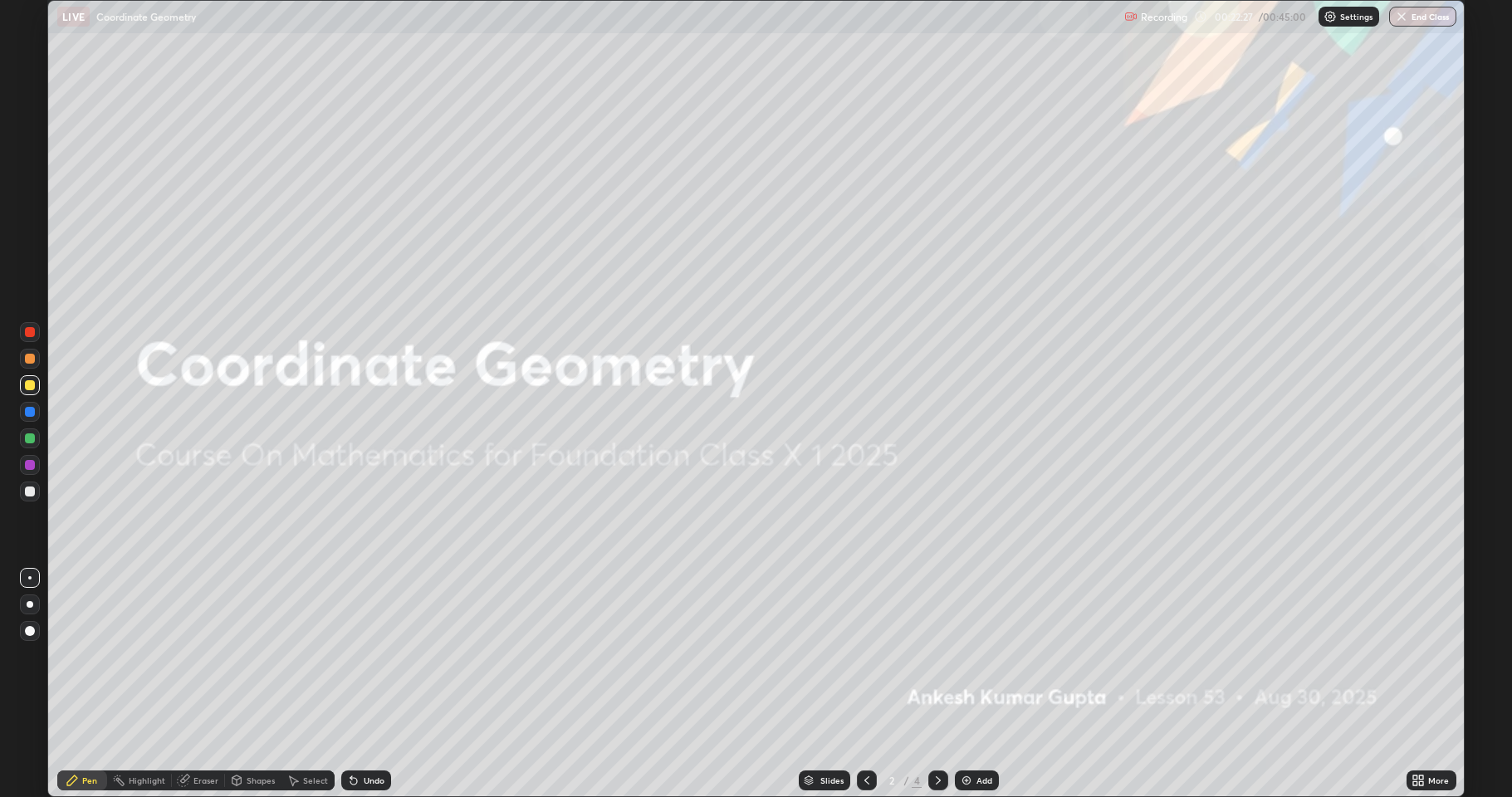
click at [932, 656] on div at bounding box center [937, 780] width 20 height 20
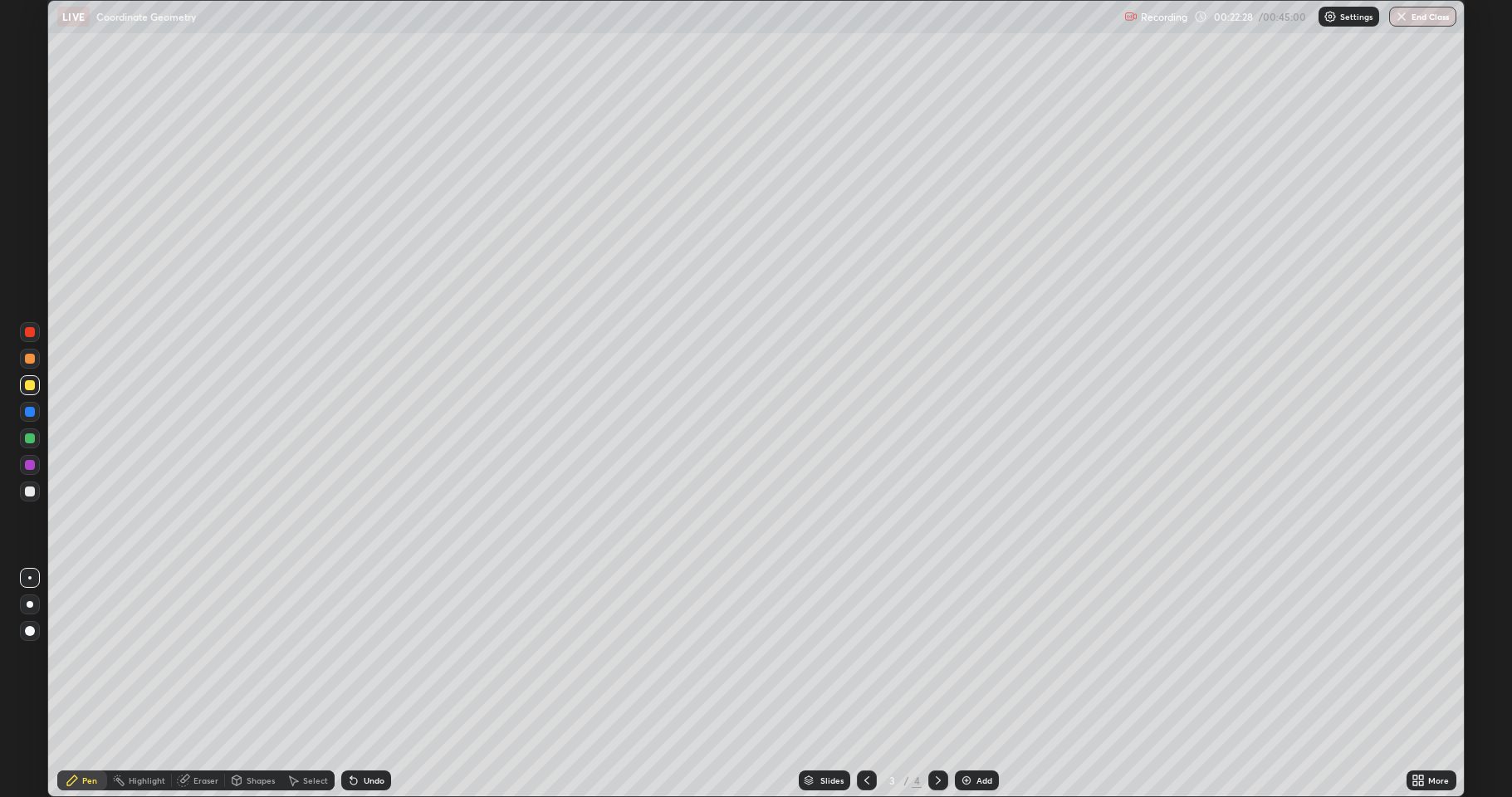
click at [936, 656] on icon at bounding box center [937, 780] width 13 height 13
click at [866, 656] on icon at bounding box center [866, 780] width 13 height 13
click at [935, 656] on icon at bounding box center [937, 780] width 13 height 13
click at [962, 656] on img at bounding box center [966, 780] width 13 height 13
click at [367, 656] on div "Undo" at bounding box center [374, 780] width 21 height 8
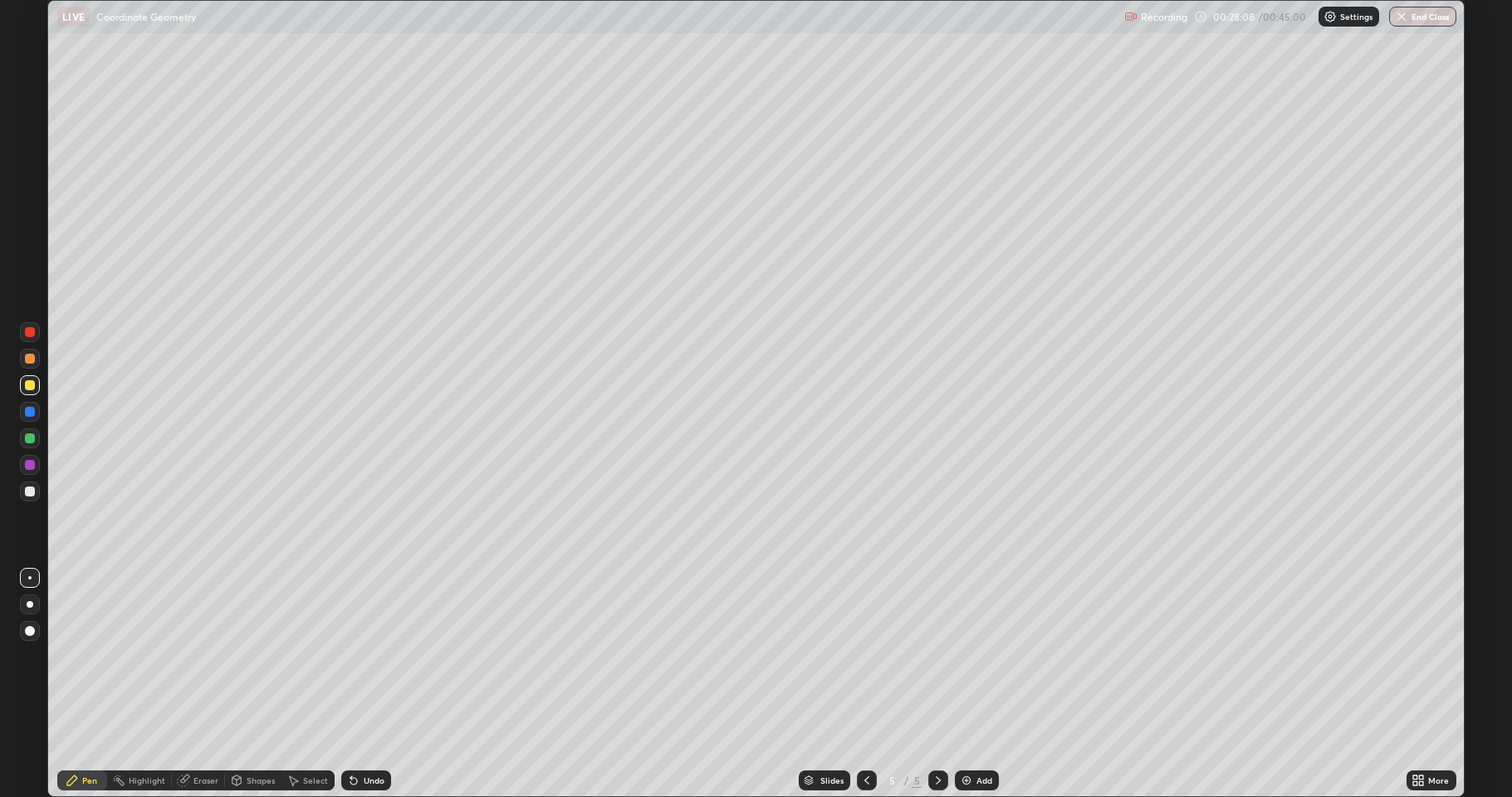
click at [368, 656] on div "Undo" at bounding box center [374, 780] width 21 height 8
click at [361, 656] on div "Undo" at bounding box center [366, 780] width 50 height 20
click at [966, 656] on img at bounding box center [966, 780] width 13 height 13
click at [28, 496] on div at bounding box center [29, 491] width 10 height 10
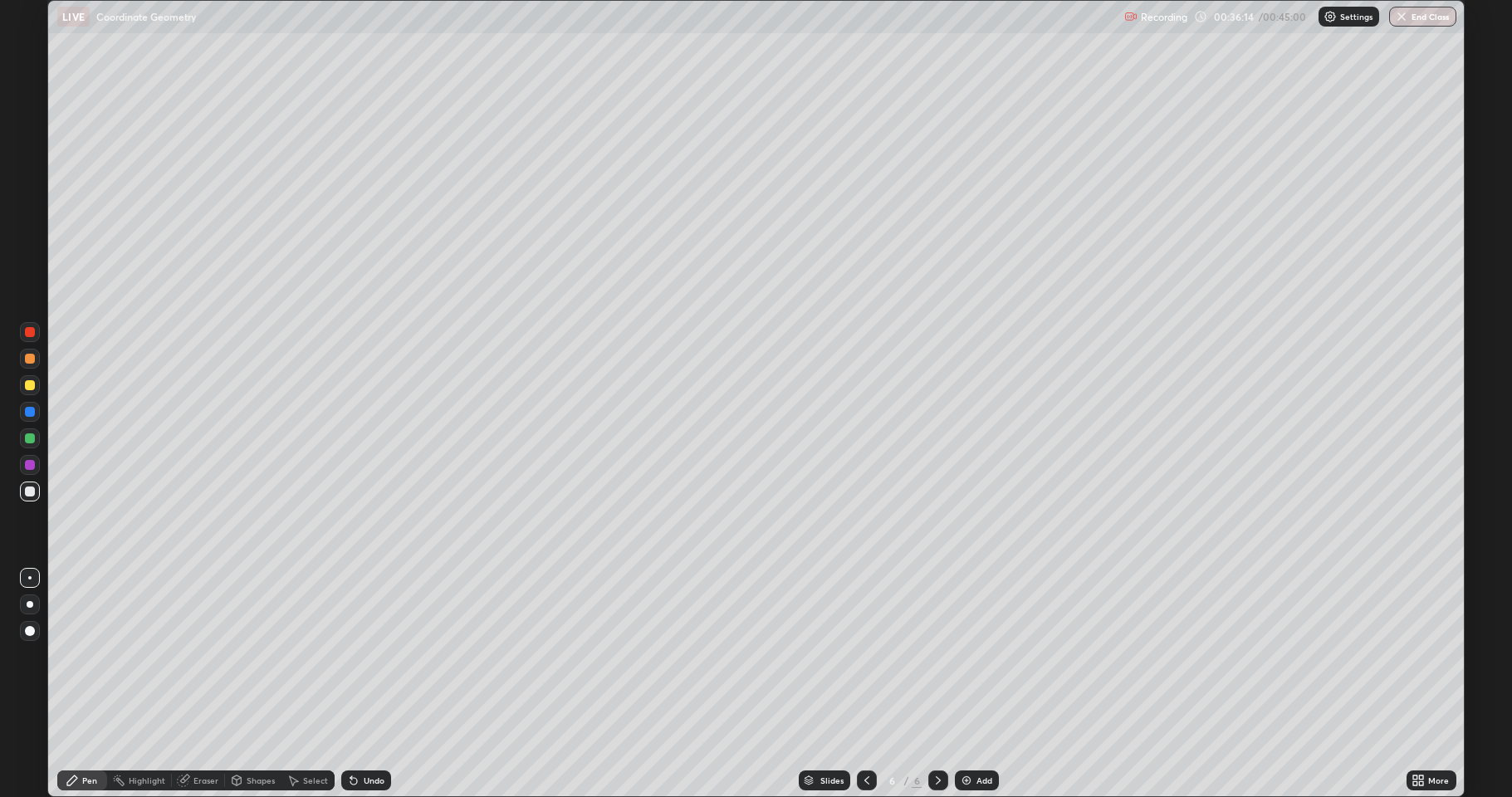
click at [198, 656] on div "Eraser" at bounding box center [206, 780] width 25 height 8
click at [72, 656] on icon at bounding box center [71, 780] width 10 height 10
click at [192, 656] on div "Eraser" at bounding box center [197, 780] width 53 height 20
click at [78, 656] on icon at bounding box center [71, 780] width 13 height 13
click at [1432, 18] on button "End Class" at bounding box center [1423, 16] width 65 height 20
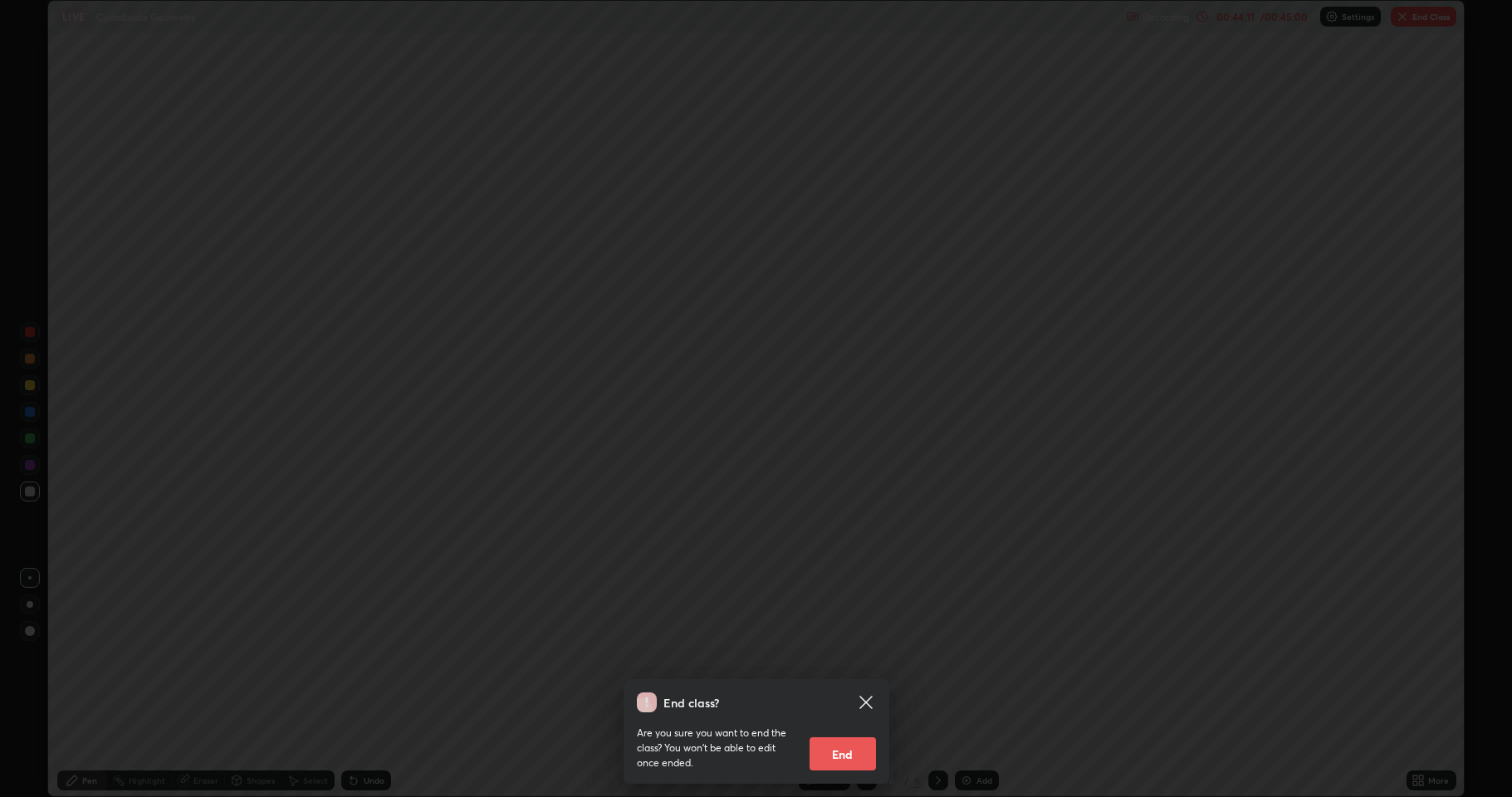
click at [858, 656] on button "End" at bounding box center [843, 753] width 66 height 33
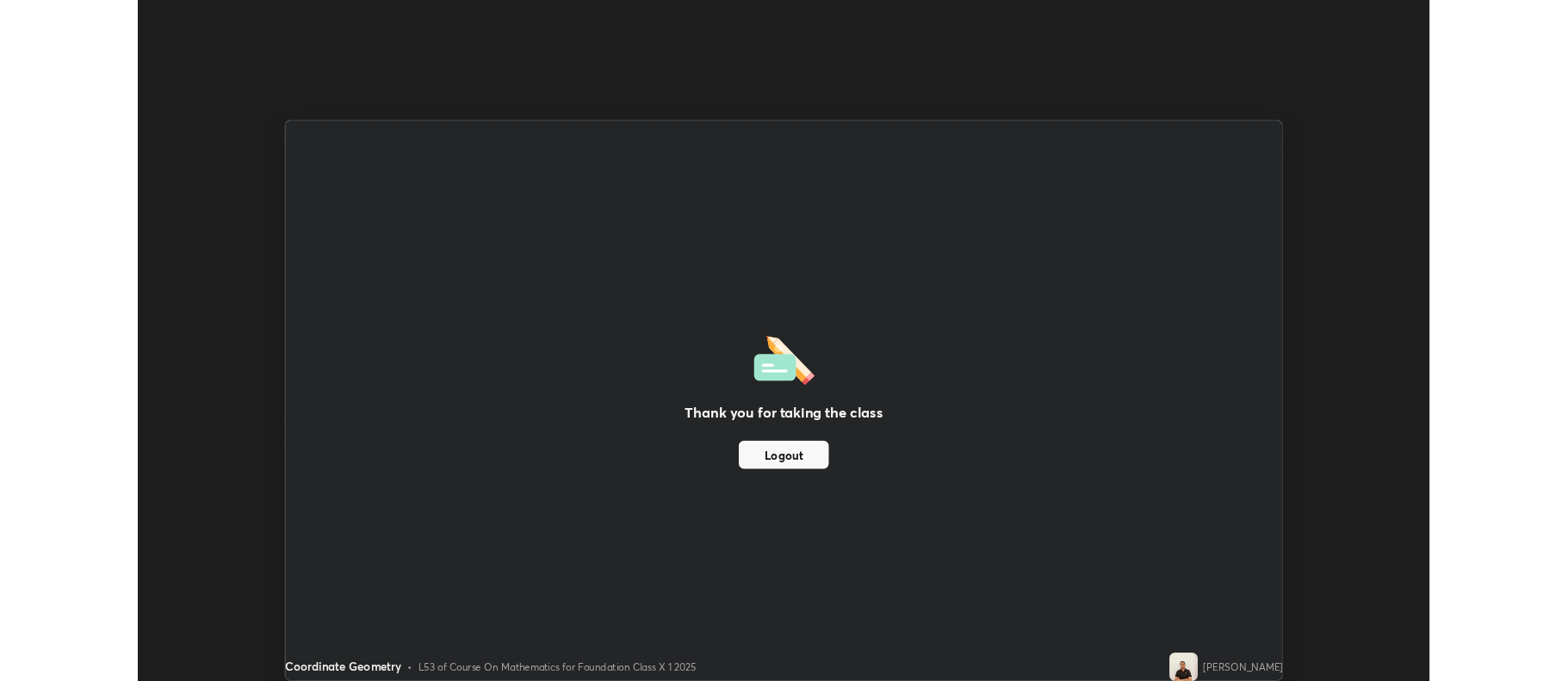
scroll to position [85383, 84513]
